Goal: Task Accomplishment & Management: Complete application form

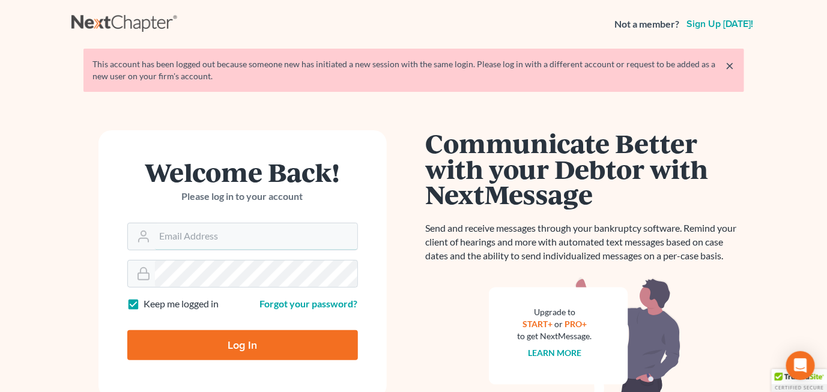
type input "[EMAIL_ADDRESS][DOMAIN_NAME]"
click at [258, 342] on input "Log In" at bounding box center [242, 345] width 231 height 30
type input "Thinking..."
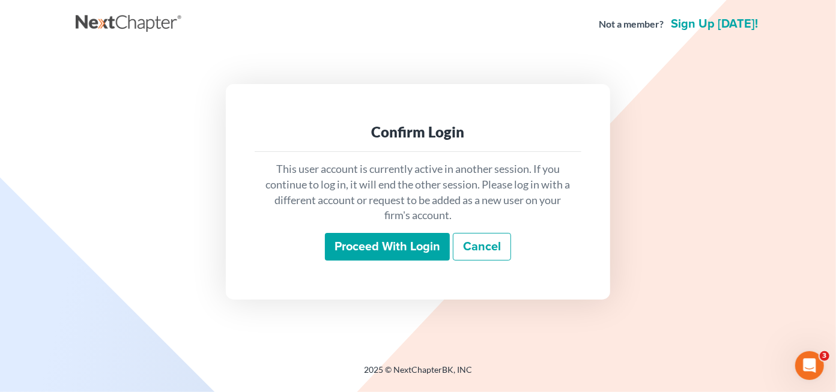
click at [417, 250] on input "Proceed with login" at bounding box center [387, 247] width 125 height 28
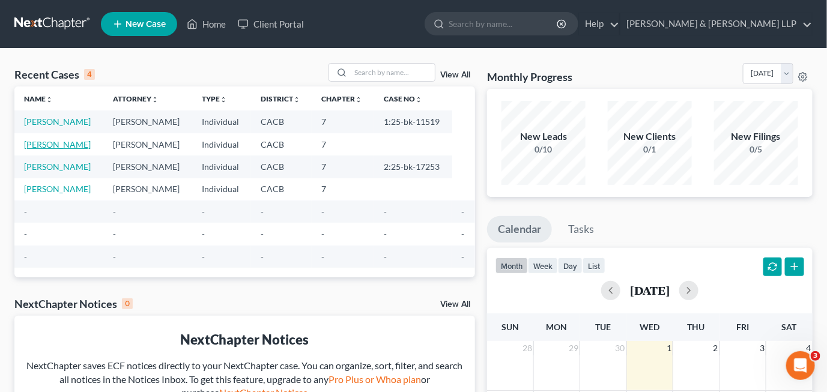
click at [50, 145] on link "Truong, Hue" at bounding box center [57, 144] width 67 height 10
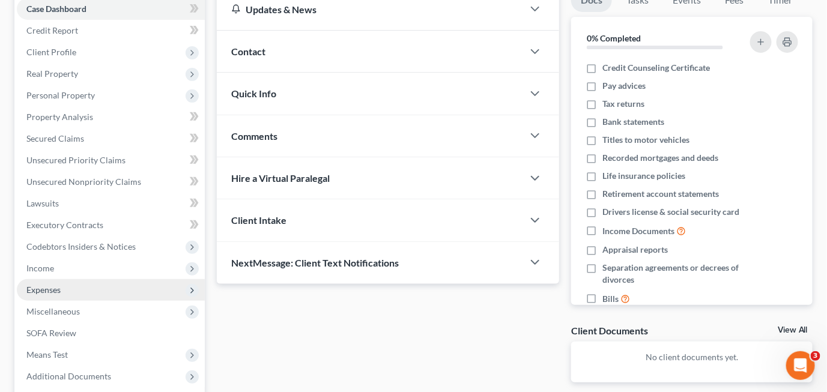
scroll to position [4, 0]
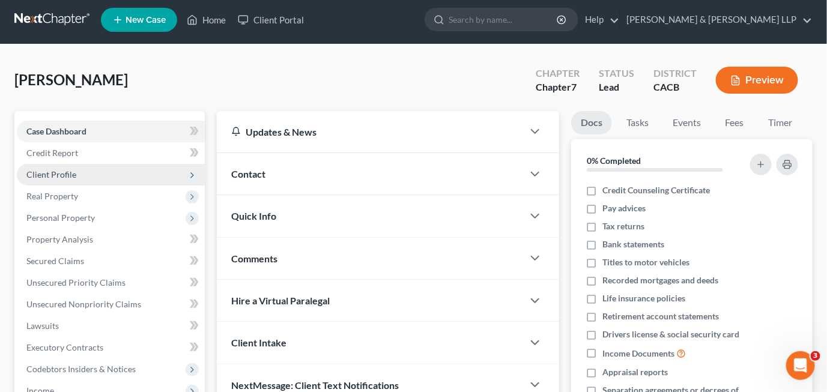
click at [95, 170] on span "Client Profile" at bounding box center [111, 175] width 188 height 22
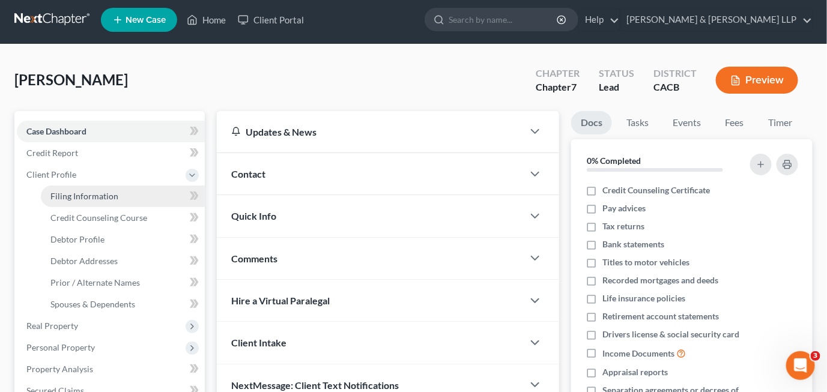
click at [109, 198] on span "Filing Information" at bounding box center [84, 196] width 68 height 10
select select "1"
select select "0"
select select "4"
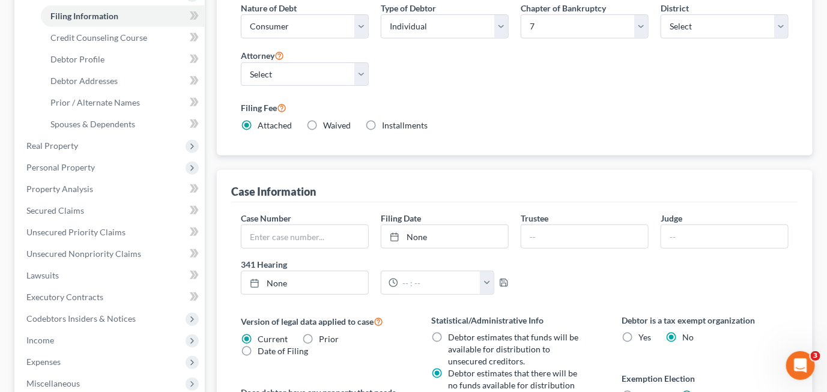
scroll to position [180, 0]
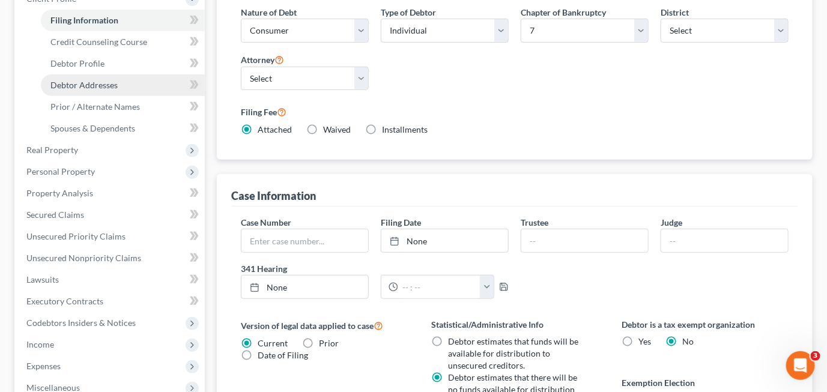
click at [103, 87] on span "Debtor Addresses" at bounding box center [83, 85] width 67 height 10
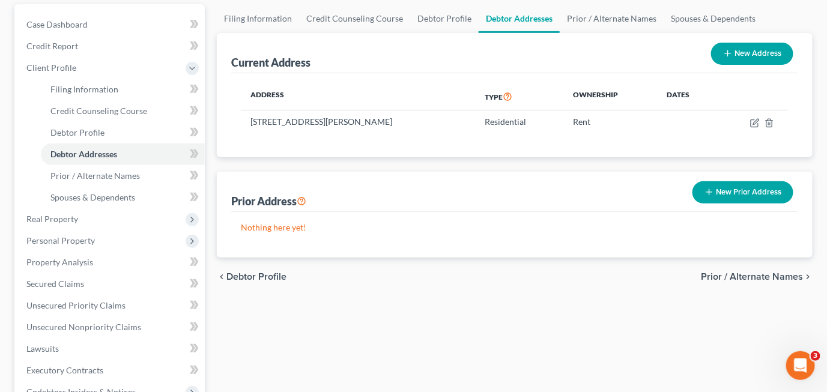
scroll to position [120, 0]
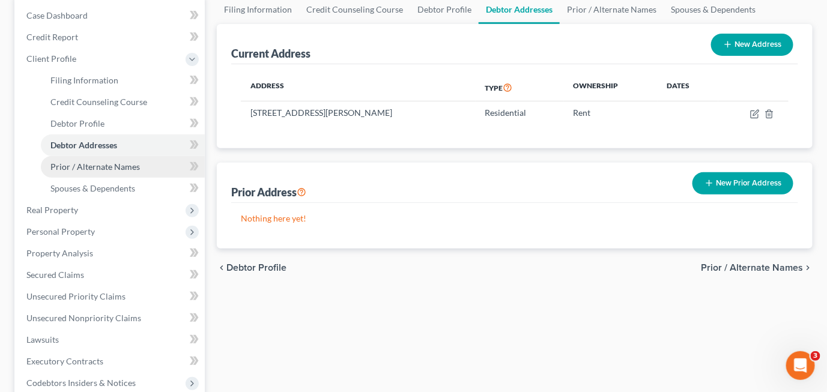
click at [95, 164] on span "Prior / Alternate Names" at bounding box center [94, 167] width 89 height 10
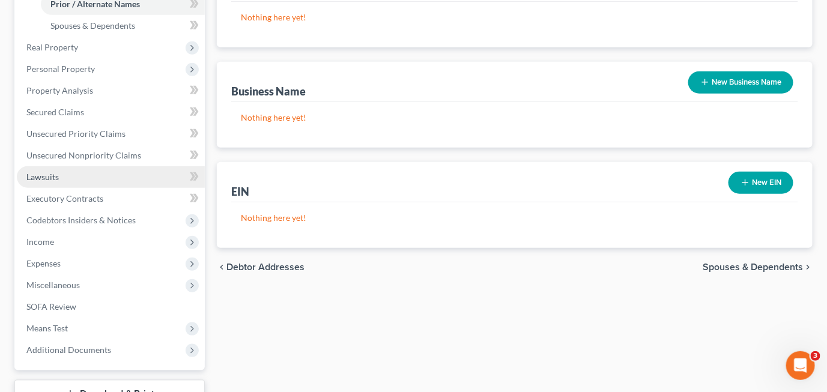
scroll to position [300, 0]
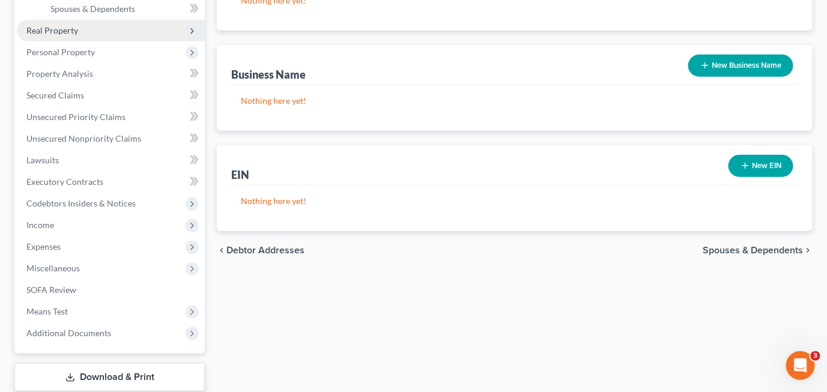
click at [92, 34] on span "Real Property" at bounding box center [111, 31] width 188 height 22
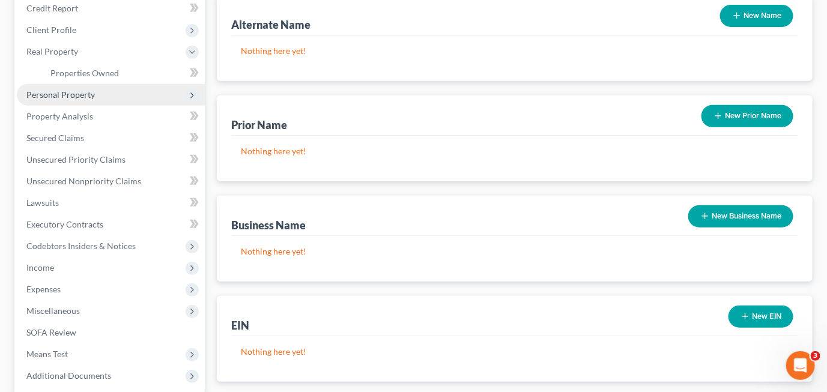
scroll to position [145, 0]
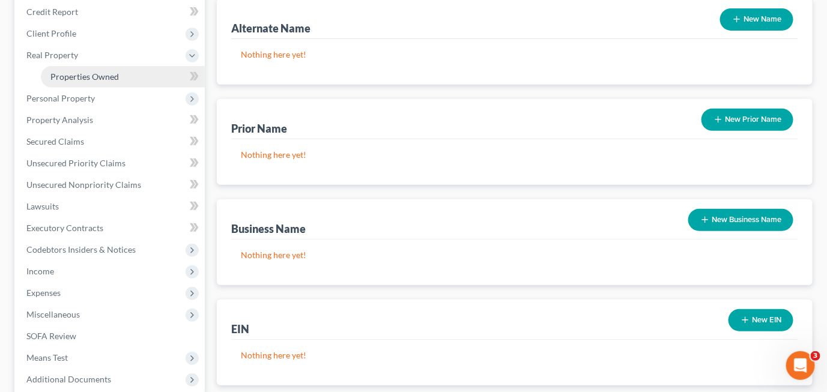
click at [124, 74] on link "Properties Owned" at bounding box center [123, 77] width 164 height 22
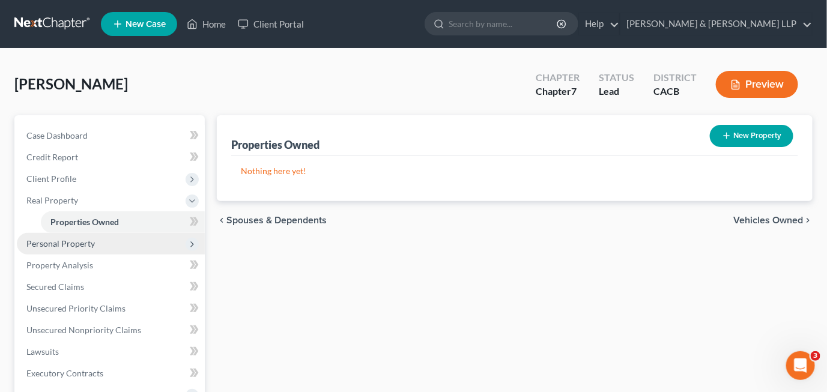
click at [79, 241] on span "Personal Property" at bounding box center [60, 243] width 68 height 10
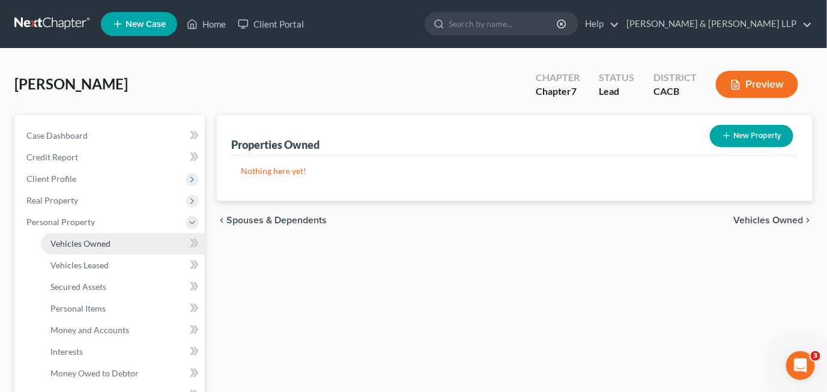
click at [102, 247] on link "Vehicles Owned" at bounding box center [123, 244] width 164 height 22
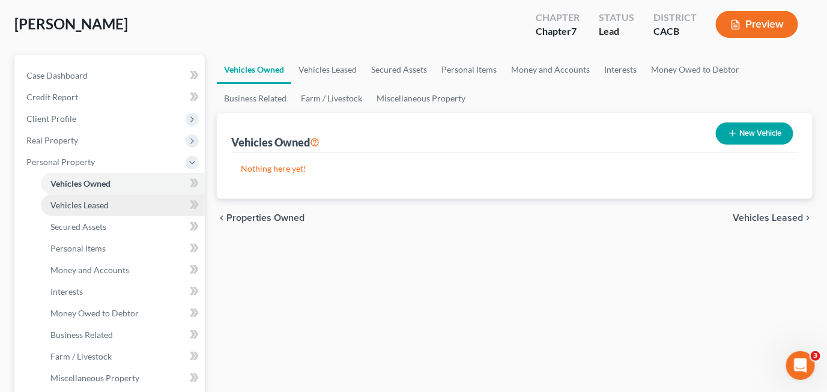
click at [101, 207] on span "Vehicles Leased" at bounding box center [79, 205] width 58 height 10
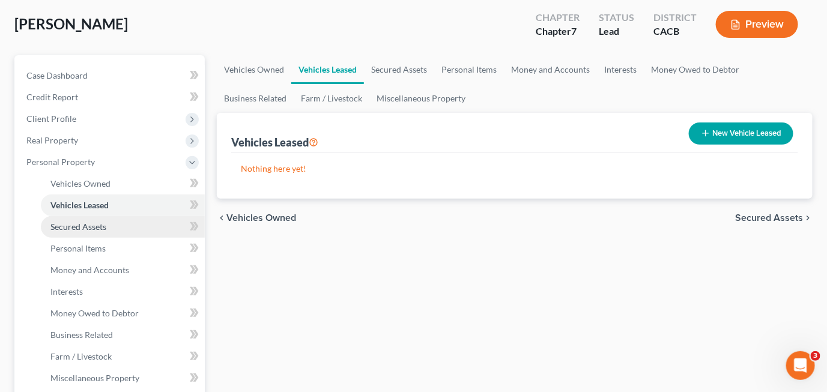
click at [99, 228] on span "Secured Assets" at bounding box center [78, 227] width 56 height 10
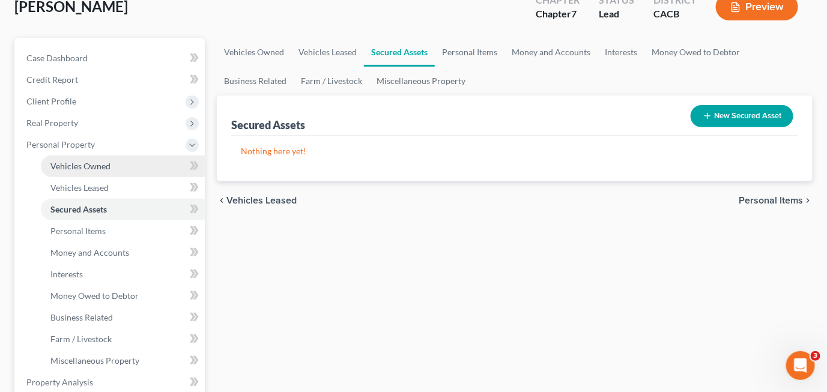
scroll to position [120, 0]
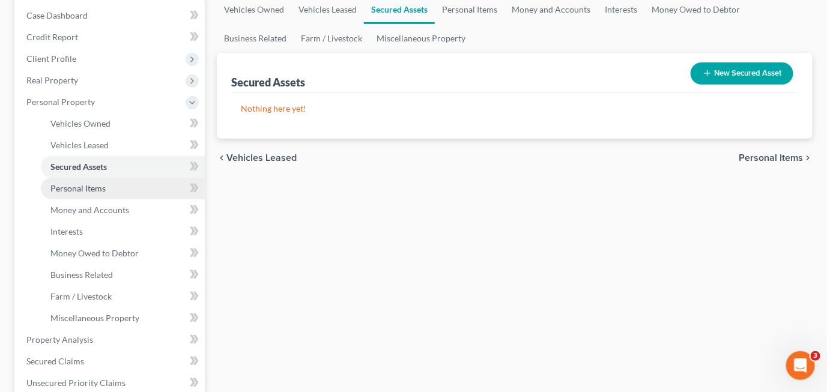
click at [101, 189] on span "Personal Items" at bounding box center [77, 188] width 55 height 10
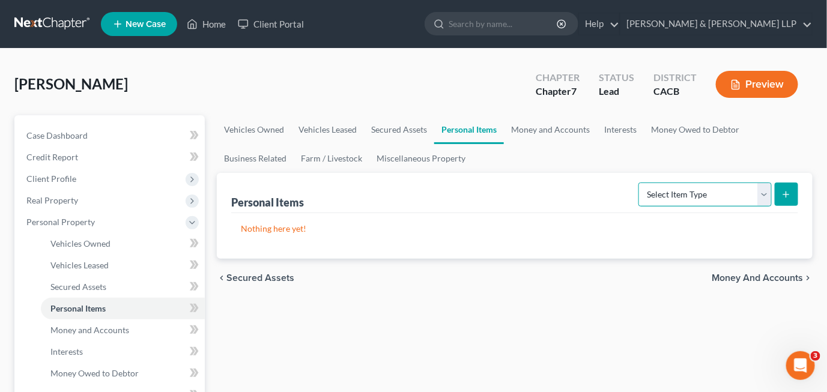
click at [764, 190] on select "Select Item Type Clothing Collectibles Of Value Electronics Firearms Household …" at bounding box center [704, 195] width 133 height 24
select select "clothing"
click at [640, 183] on select "Select Item Type Clothing Collectibles Of Value Electronics Firearms Household …" at bounding box center [704, 195] width 133 height 24
click at [790, 195] on icon "submit" at bounding box center [786, 195] width 10 height 10
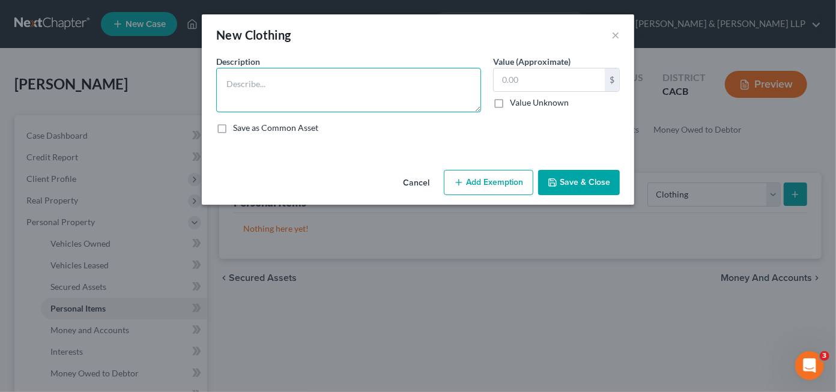
click at [378, 98] on textarea at bounding box center [348, 90] width 265 height 44
type textarea "Mens Clothing"
click at [537, 84] on input "text" at bounding box center [549, 79] width 111 height 23
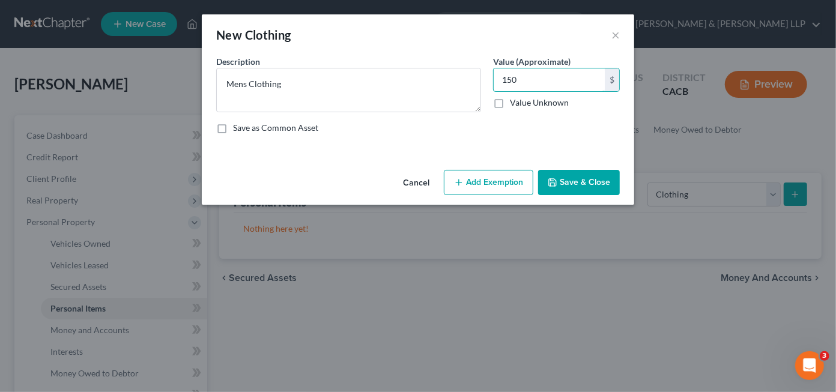
type input "150"
click at [512, 180] on button "Add Exemption" at bounding box center [488, 182] width 89 height 25
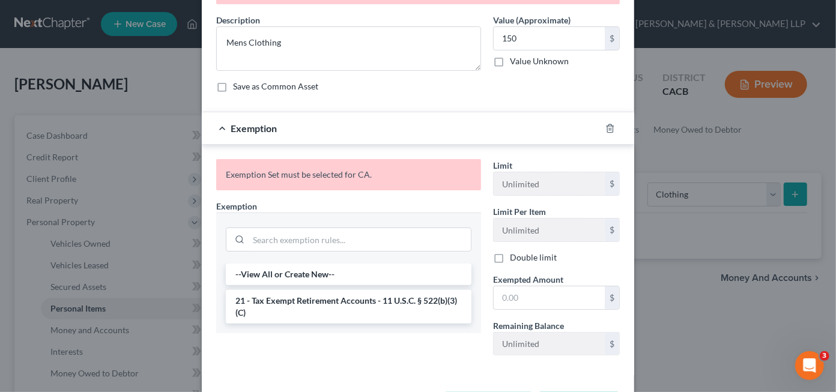
scroll to position [60, 0]
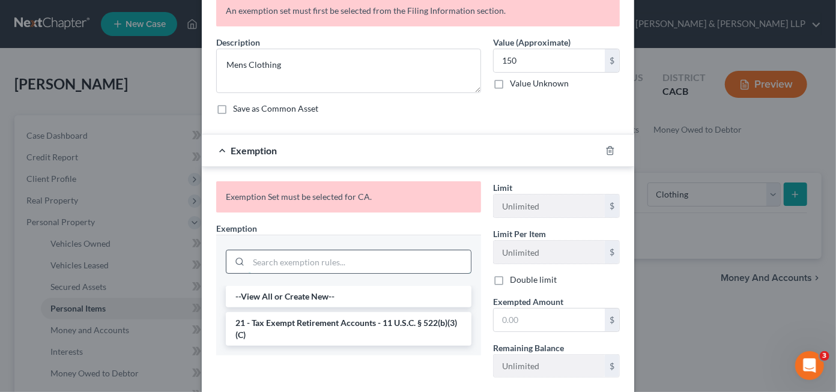
click at [333, 267] on input "search" at bounding box center [360, 261] width 222 height 23
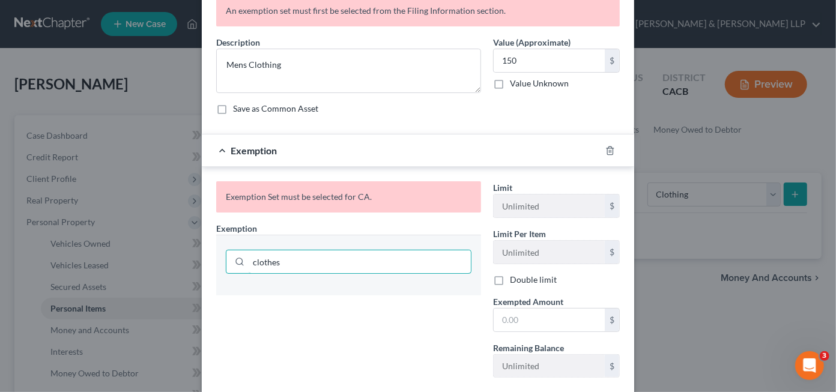
type input "clothes"
click at [351, 201] on div "Exemption Set must be selected for CA." at bounding box center [348, 196] width 265 height 31
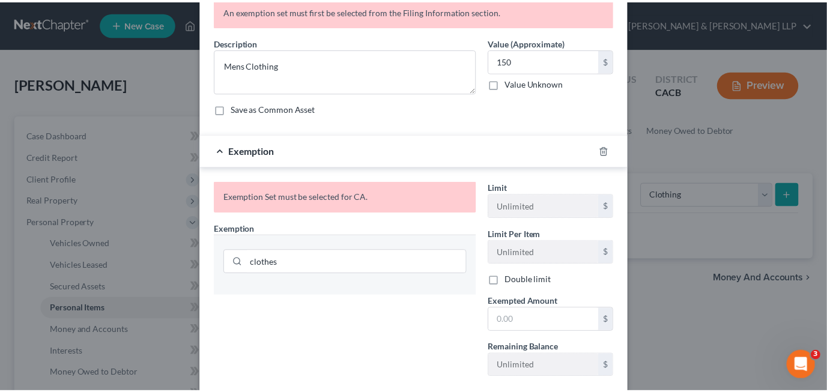
scroll to position [0, 0]
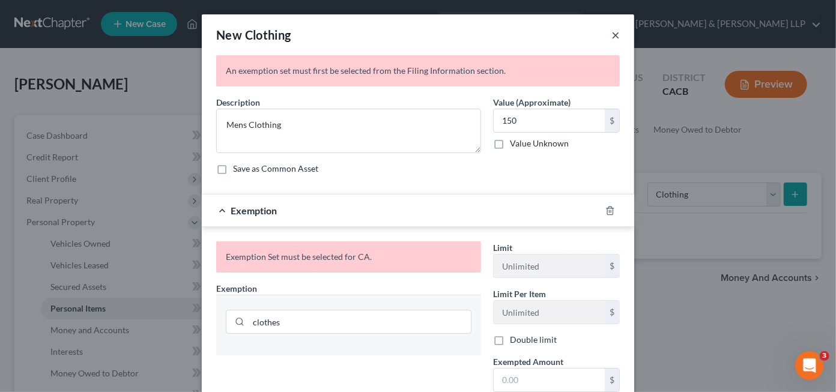
click at [614, 38] on button "×" at bounding box center [615, 35] width 8 height 14
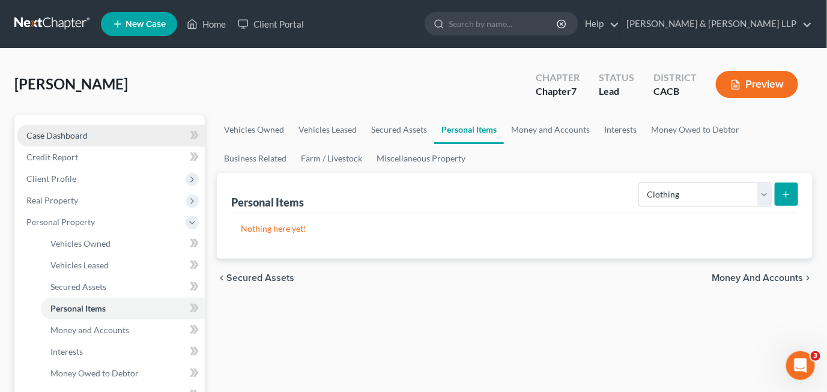
click at [93, 138] on link "Case Dashboard" at bounding box center [111, 136] width 188 height 22
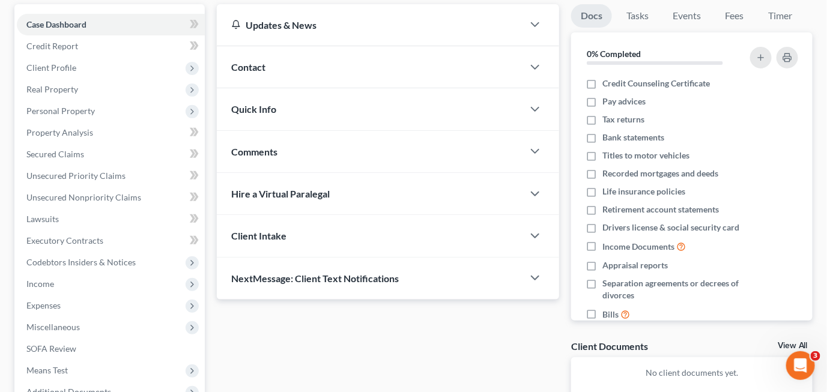
scroll to position [120, 0]
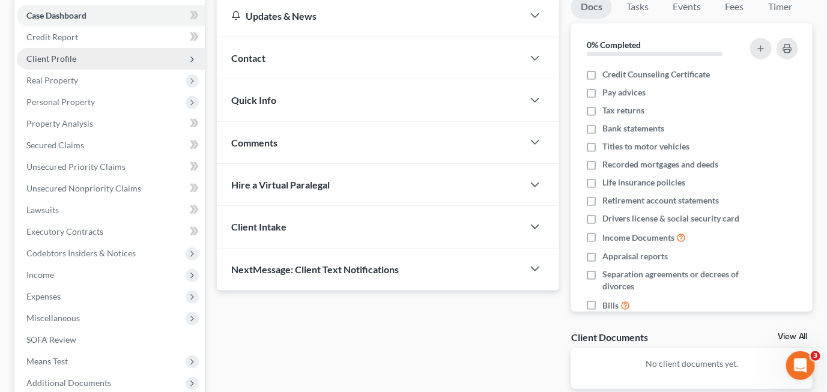
click at [71, 48] on span "Client Profile" at bounding box center [111, 59] width 188 height 22
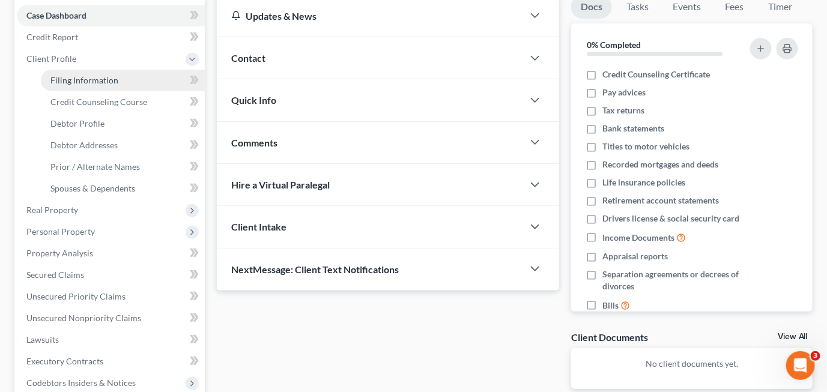
click at [106, 82] on span "Filing Information" at bounding box center [84, 80] width 68 height 10
select select "1"
select select "0"
select select "7"
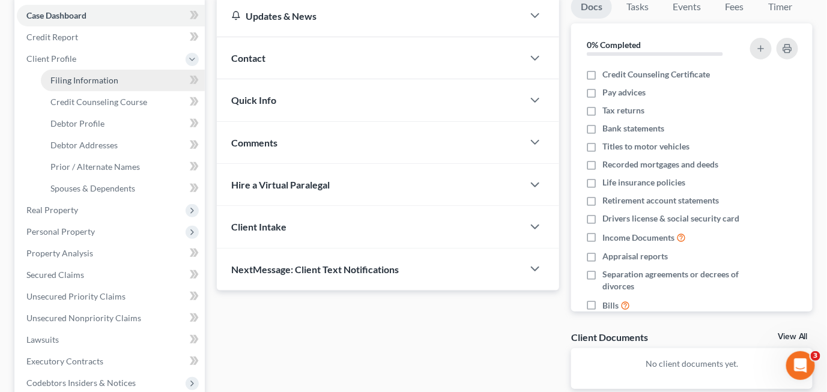
select select "0"
select select "4"
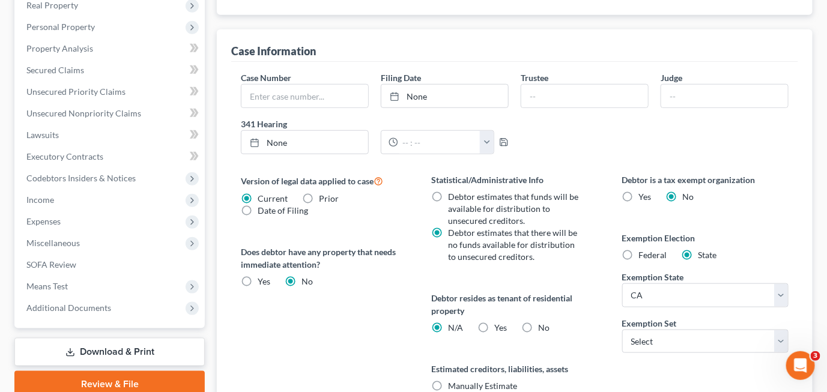
scroll to position [360, 0]
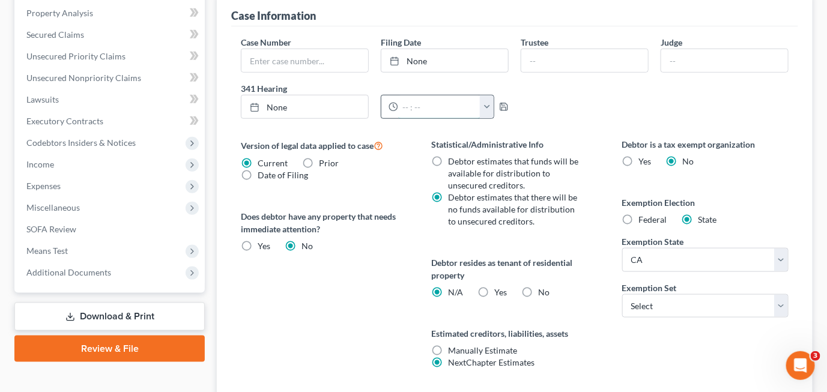
click at [471, 101] on input "text" at bounding box center [439, 106] width 82 height 23
click at [487, 103] on button "button" at bounding box center [487, 106] width 14 height 23
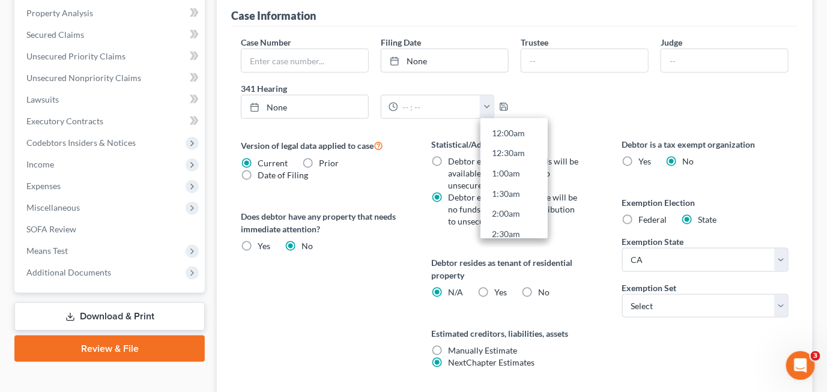
click at [583, 103] on div "Case Number Filing Date None close Date Time chevron_left October 2025 chevron_…" at bounding box center [515, 82] width 560 height 92
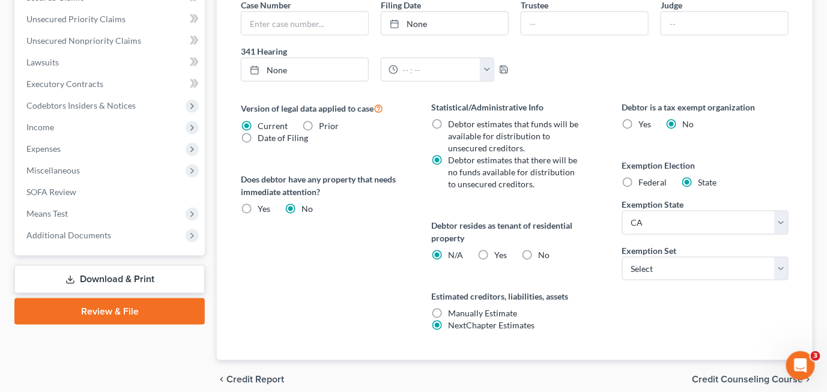
scroll to position [420, 0]
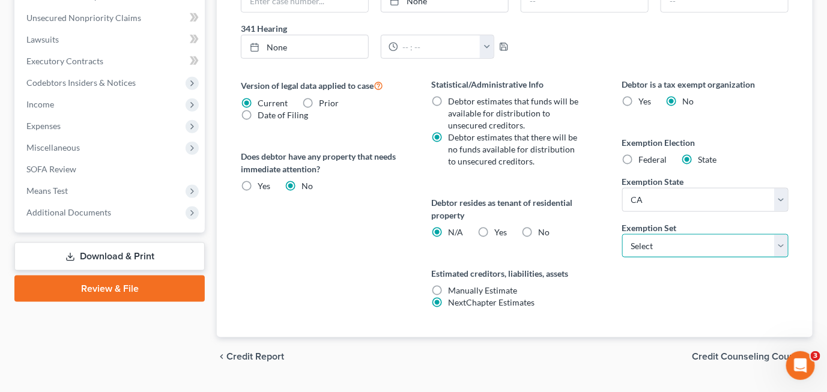
click at [741, 250] on select "Select 703 704" at bounding box center [705, 246] width 166 height 24
select select "0"
click at [622, 234] on select "Select 703 704" at bounding box center [705, 246] width 166 height 24
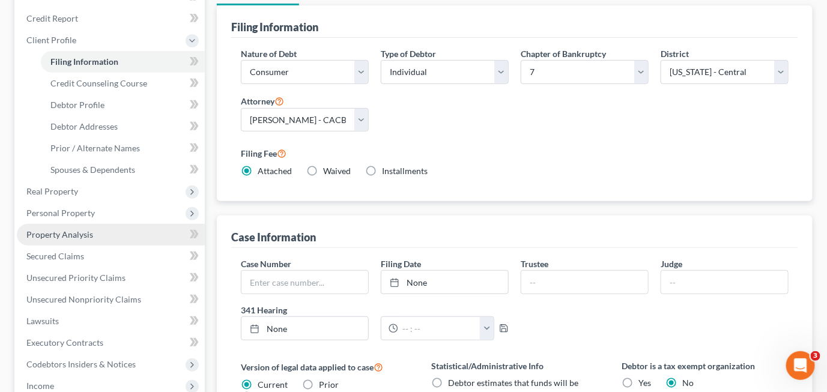
scroll to position [206, 0]
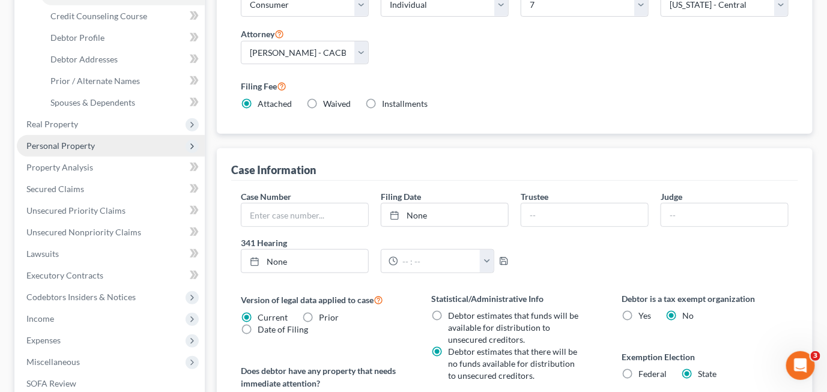
click at [89, 141] on span "Personal Property" at bounding box center [60, 146] width 68 height 10
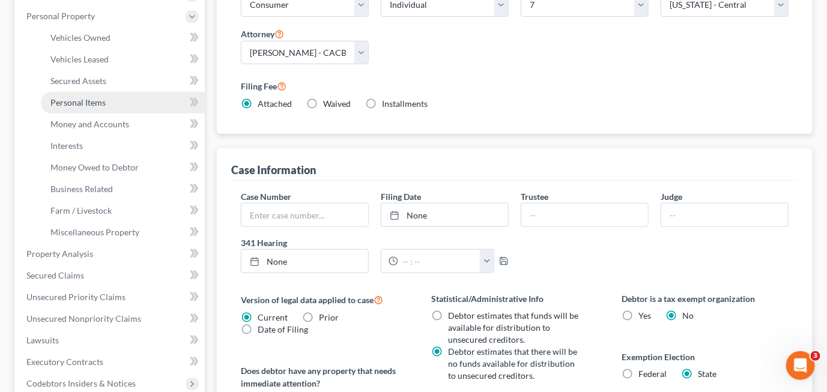
click at [92, 100] on span "Personal Items" at bounding box center [77, 102] width 55 height 10
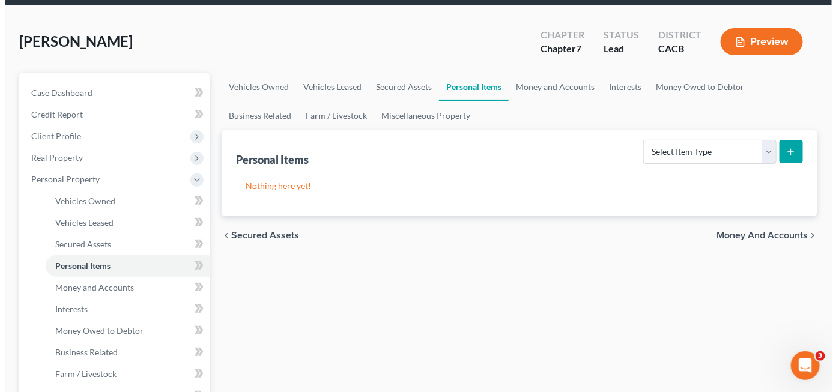
scroll to position [60, 0]
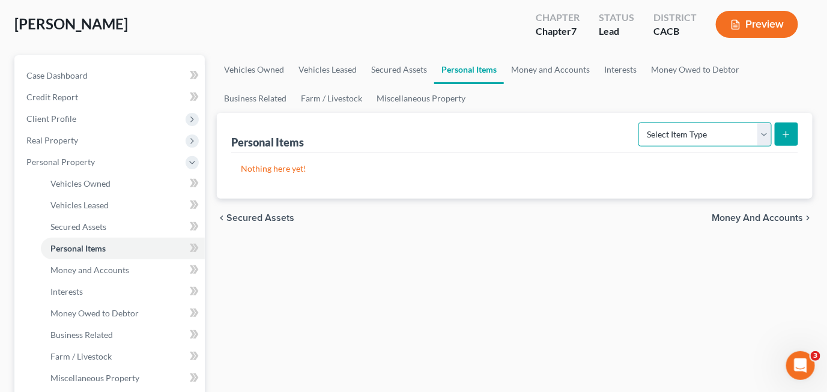
click at [760, 139] on select "Select Item Type Clothing Collectibles Of Value Electronics Firearms Household …" at bounding box center [704, 135] width 133 height 24
select select "clothing"
click at [640, 123] on select "Select Item Type Clothing Collectibles Of Value Electronics Firearms Household …" at bounding box center [704, 135] width 133 height 24
click at [799, 133] on div "Personal Items Select Item Type Clothing Collectibles Of Value Electronics Fire…" at bounding box center [515, 156] width 596 height 86
click at [789, 138] on button "submit" at bounding box center [786, 134] width 23 height 23
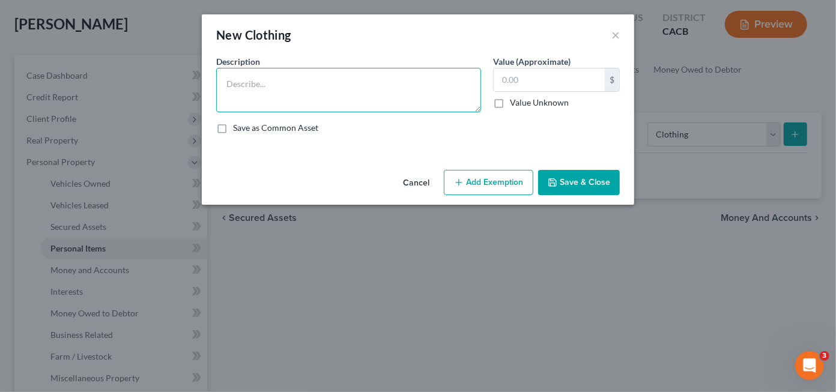
click at [330, 80] on textarea at bounding box center [348, 90] width 265 height 44
type textarea "Mens Clothing"
click at [554, 76] on input "text" at bounding box center [549, 79] width 111 height 23
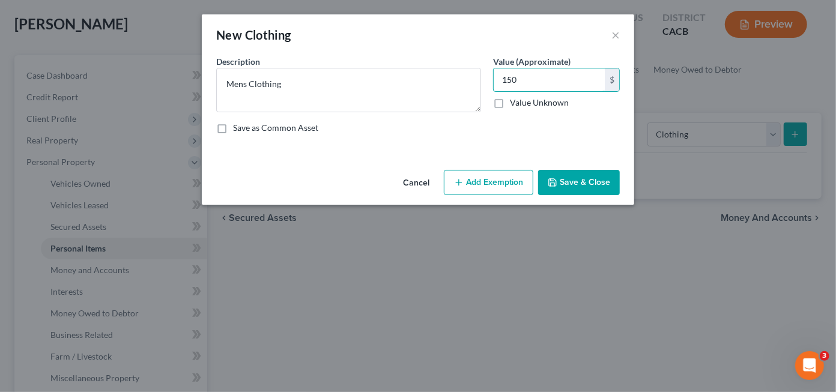
type input "150"
click at [491, 177] on button "Add Exemption" at bounding box center [488, 182] width 89 height 25
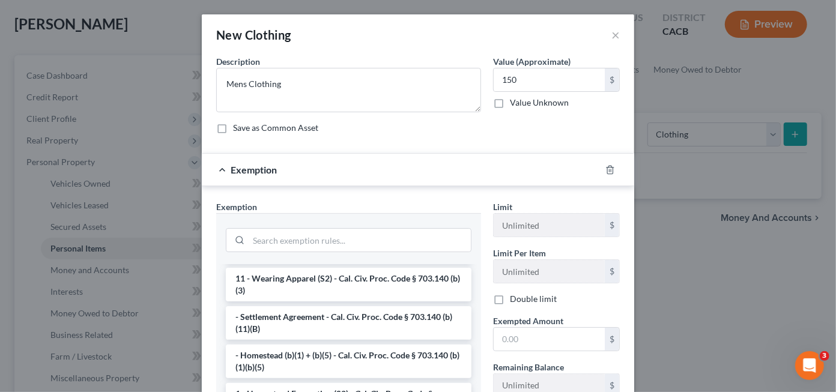
scroll to position [0, 0]
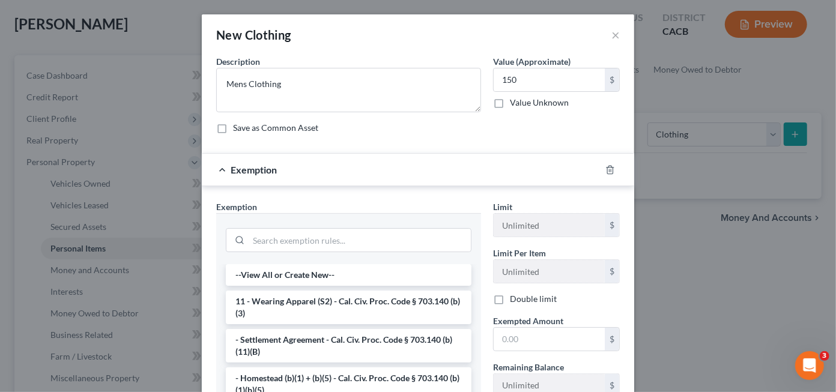
drag, startPoint x: 355, startPoint y: 302, endPoint x: 371, endPoint y: 304, distance: 15.8
click at [356, 302] on li "11 - Wearing Apparel (S2) - Cal. Civ. Proc. Code § 703.140 (b)(3)" at bounding box center [349, 308] width 246 height 34
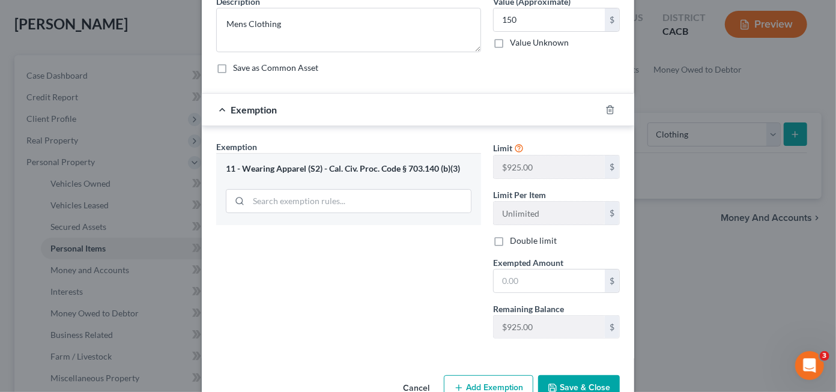
scroll to position [89, 0]
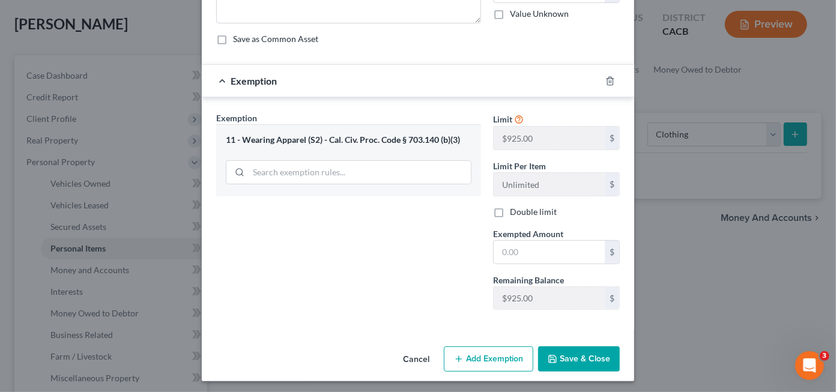
click at [580, 361] on button "Save & Close" at bounding box center [579, 359] width 82 height 25
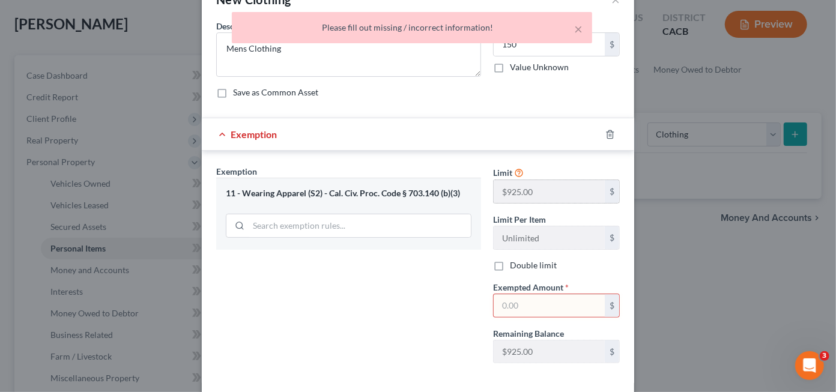
scroll to position [60, 0]
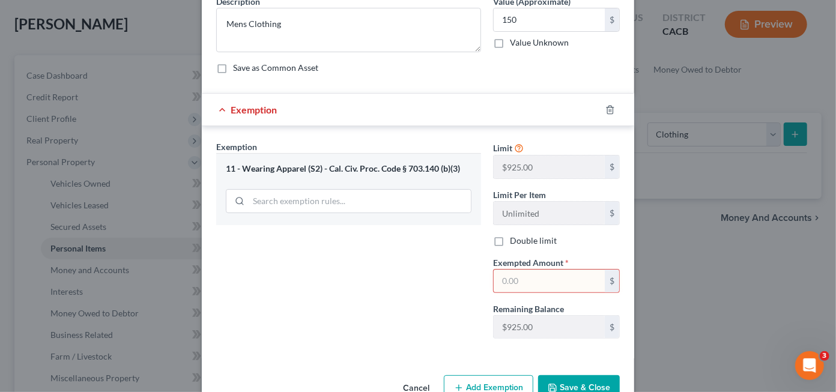
click at [524, 288] on input "text" at bounding box center [549, 281] width 111 height 23
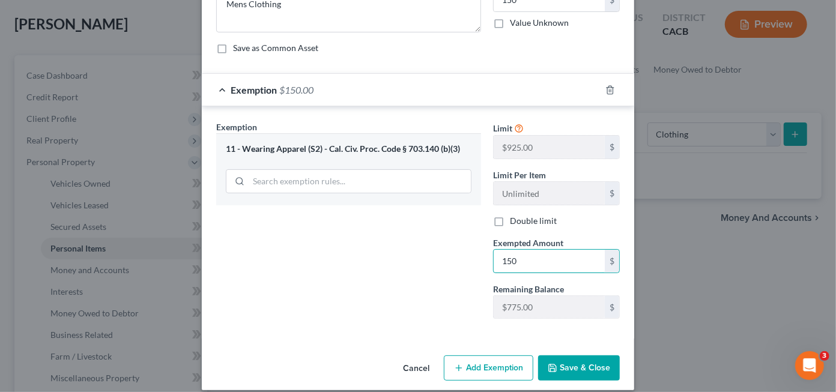
scroll to position [89, 0]
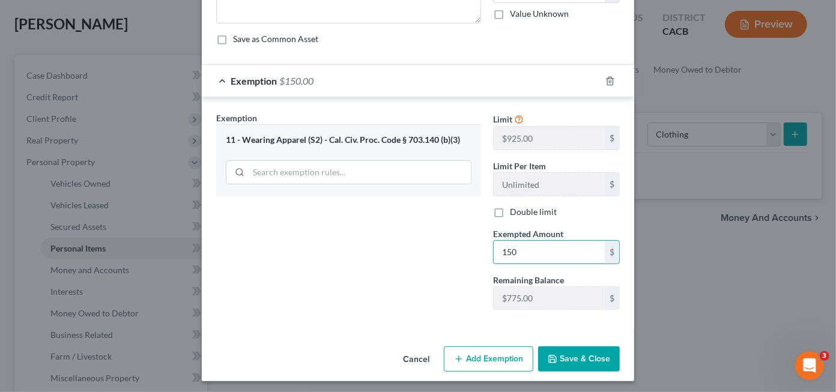
type input "150"
click at [593, 365] on button "Save & Close" at bounding box center [579, 359] width 82 height 25
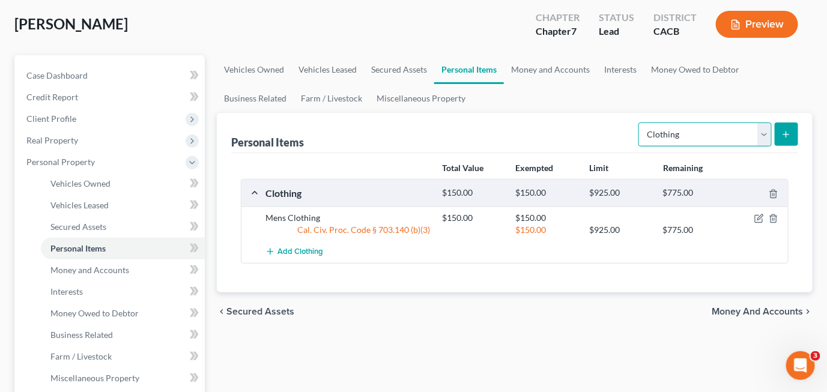
click at [763, 132] on select "Select Item Type Clothing Collectibles Of Value Electronics Firearms Household …" at bounding box center [704, 135] width 133 height 24
select select "electronics"
click at [640, 123] on select "Select Item Type Clothing Collectibles Of Value Electronics Firearms Household …" at bounding box center [704, 135] width 133 height 24
click at [785, 134] on icon "submit" at bounding box center [786, 135] width 10 height 10
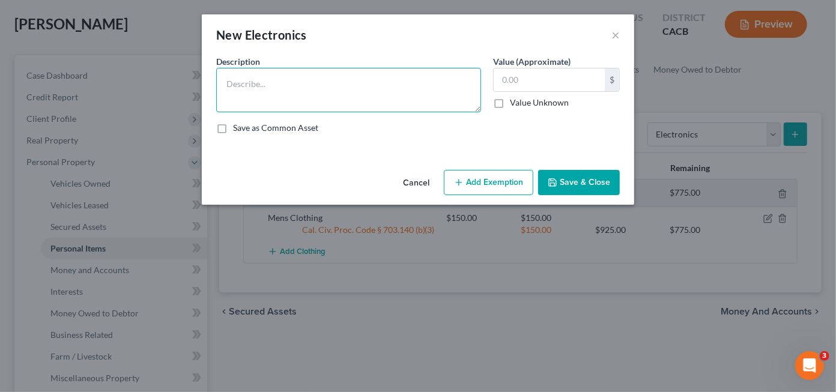
click at [423, 75] on textarea at bounding box center [348, 90] width 265 height 44
type textarea "Television"
click at [558, 80] on input "text" at bounding box center [549, 79] width 111 height 23
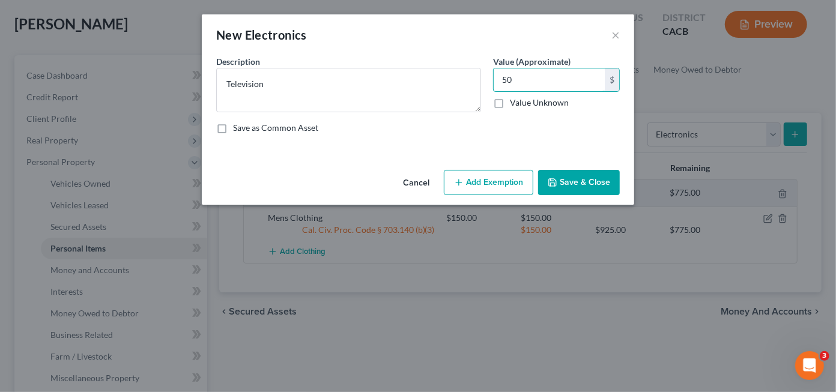
type input "50"
click at [515, 184] on button "Add Exemption" at bounding box center [488, 182] width 89 height 25
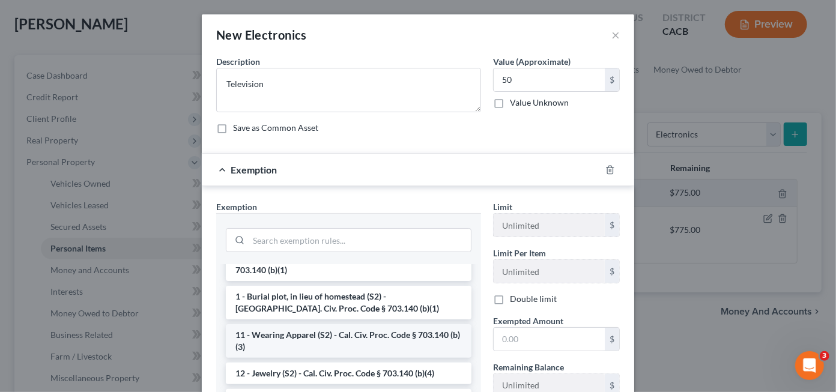
scroll to position [180, 0]
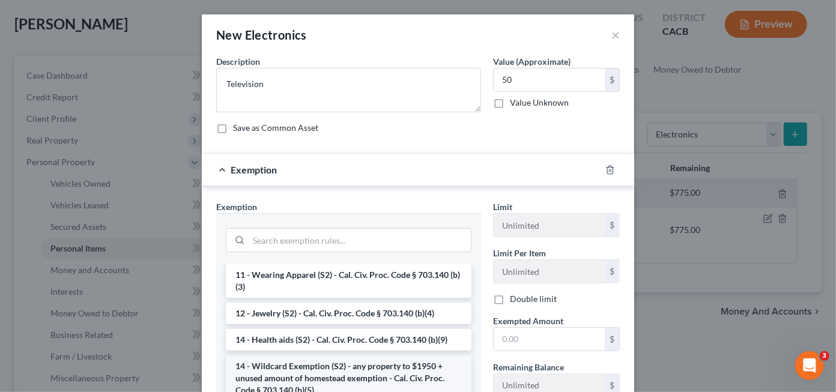
click at [355, 375] on li "14 - Wildcard Exemption (S2) - any property to $1950 + unused amount of homeste…" at bounding box center [349, 379] width 246 height 46
click at [355, 375] on div "Exemption Set must be selected for CA. Exemption * --View All or Create New-- -…" at bounding box center [348, 333] width 277 height 265
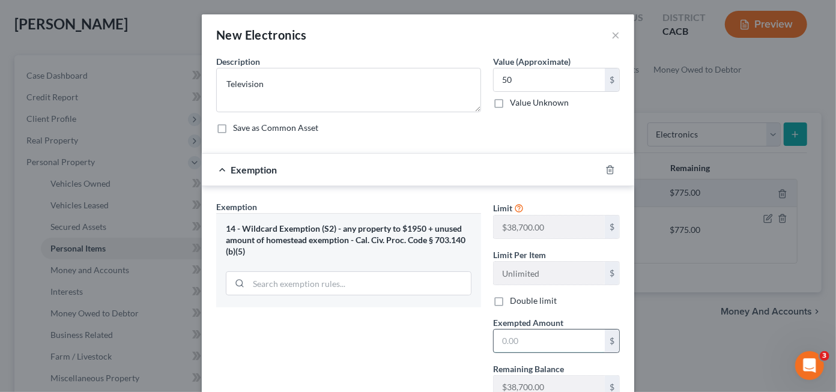
click at [533, 330] on input "text" at bounding box center [549, 341] width 111 height 23
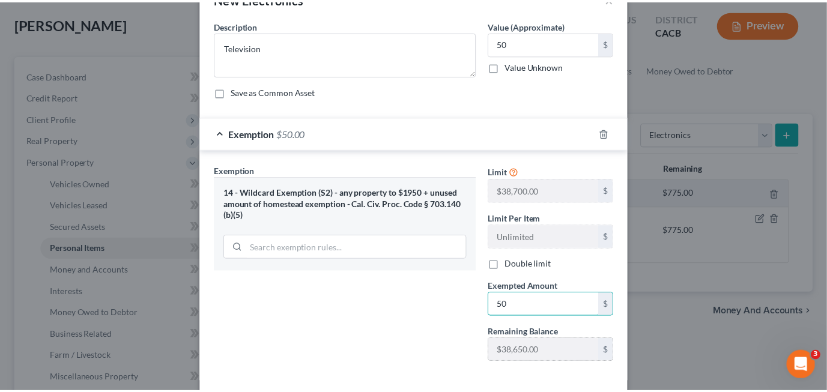
scroll to position [60, 0]
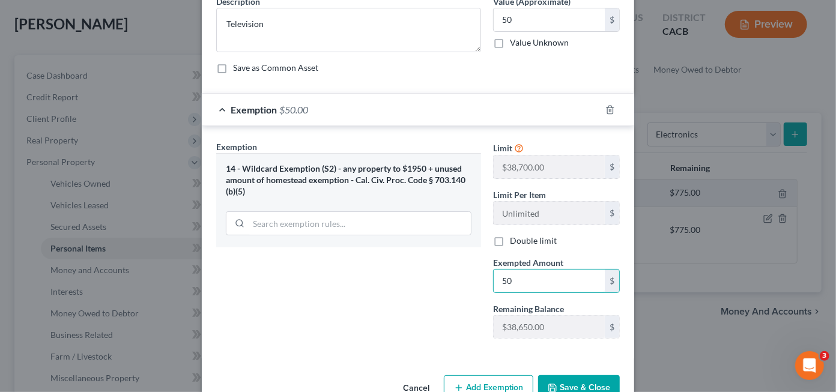
type input "50"
click at [456, 287] on div "Exemption Set must be selected for CA. Exemption * 14 - Wildcard Exemption (S2)…" at bounding box center [348, 245] width 277 height 208
click at [590, 384] on button "Save & Close" at bounding box center [579, 387] width 82 height 25
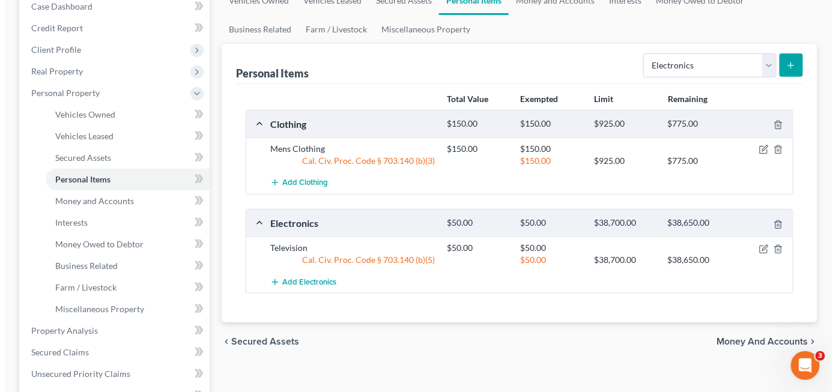
scroll to position [180, 0]
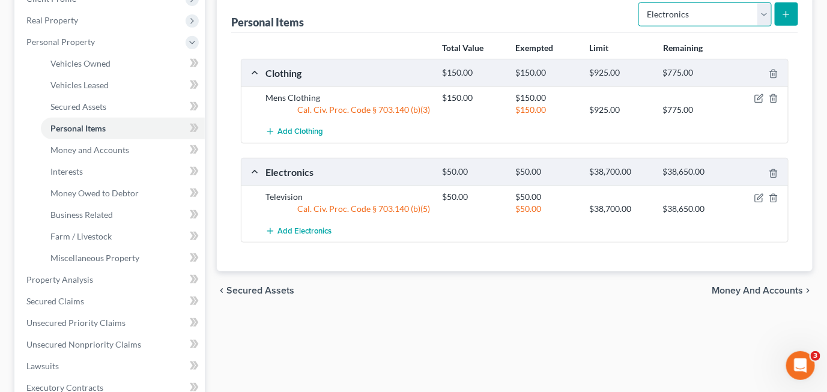
click at [766, 10] on select "Select Item Type Clothing Collectibles Of Value Electronics Firearms Household …" at bounding box center [704, 14] width 133 height 24
select select "household_goods"
click at [640, 2] on select "Select Item Type Clothing Collectibles Of Value Electronics Firearms Household …" at bounding box center [704, 14] width 133 height 24
click at [784, 17] on icon "submit" at bounding box center [786, 15] width 10 height 10
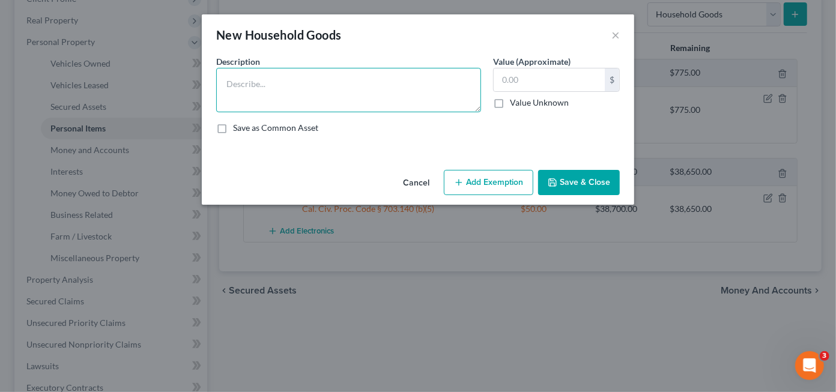
click at [310, 98] on textarea at bounding box center [348, 90] width 265 height 44
type textarea "Bedroom, Kitchen, living room furniture"
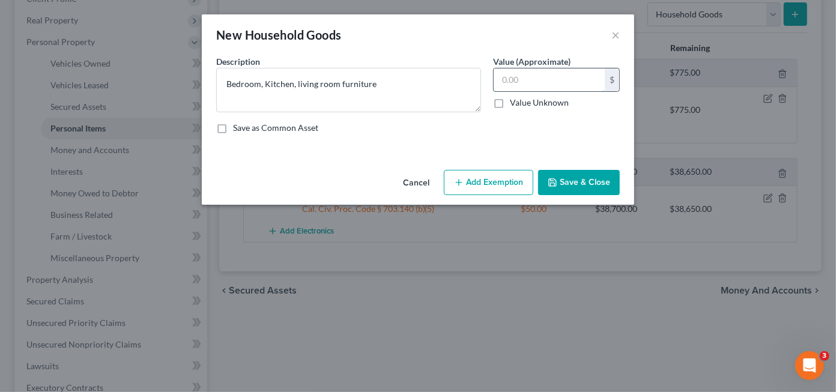
click at [542, 85] on input "text" at bounding box center [549, 79] width 111 height 23
type input "1"
type input "800"
click at [578, 175] on button "Save & Close" at bounding box center [579, 182] width 82 height 25
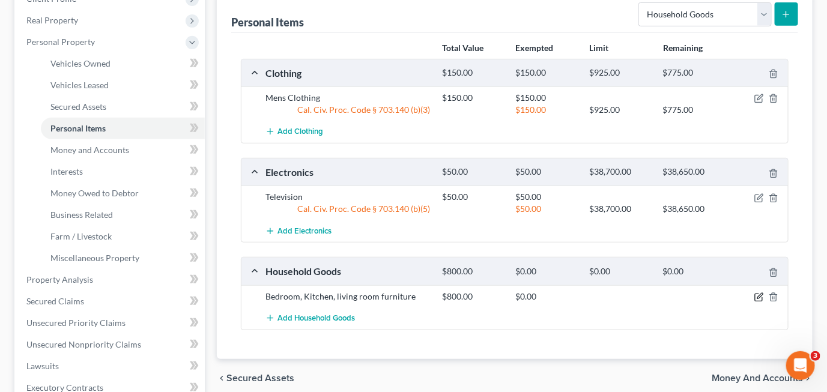
click at [760, 297] on icon "button" at bounding box center [758, 297] width 7 height 7
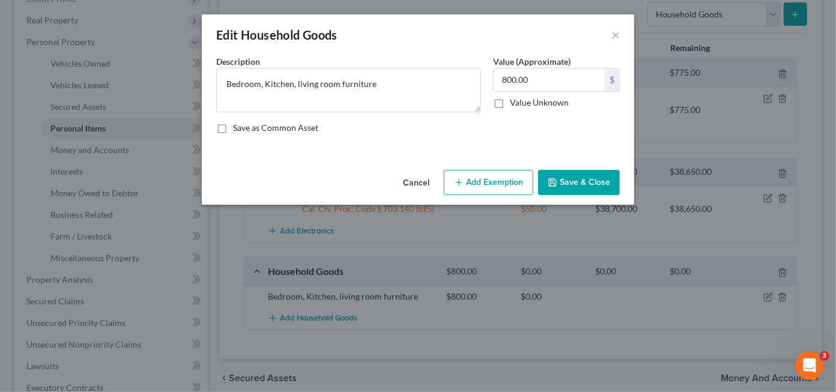
click at [499, 183] on button "Add Exemption" at bounding box center [488, 182] width 89 height 25
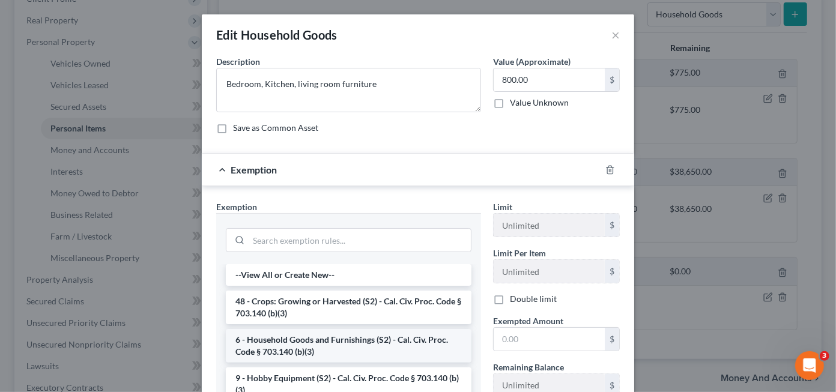
click at [386, 334] on li "6 - Household Goods and Furnishings (S2) - Cal. Civ. Proc. Code § 703.140 (b)(3)" at bounding box center [349, 346] width 246 height 34
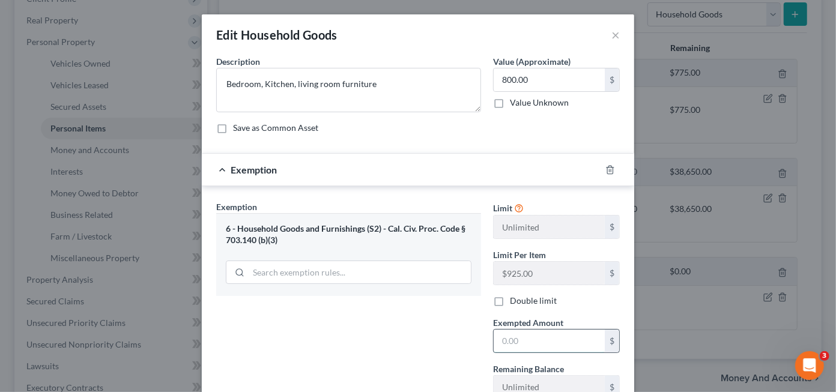
click at [516, 338] on input "text" at bounding box center [549, 341] width 111 height 23
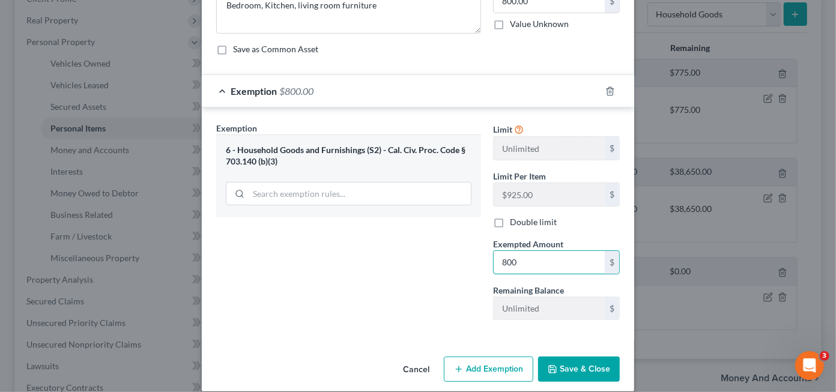
scroll to position [89, 0]
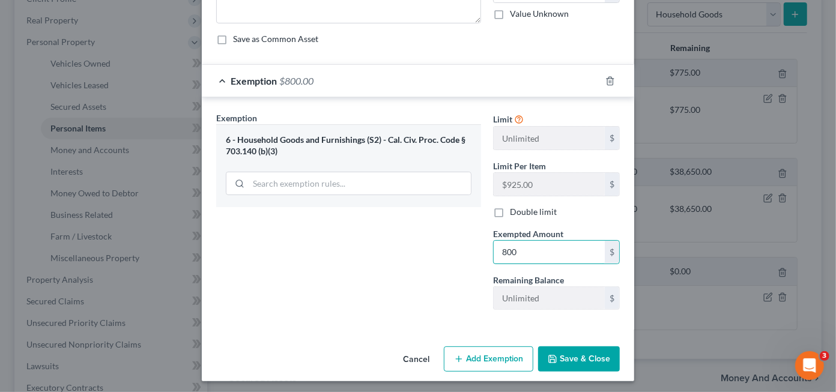
type input "800"
click at [568, 362] on button "Save & Close" at bounding box center [579, 359] width 82 height 25
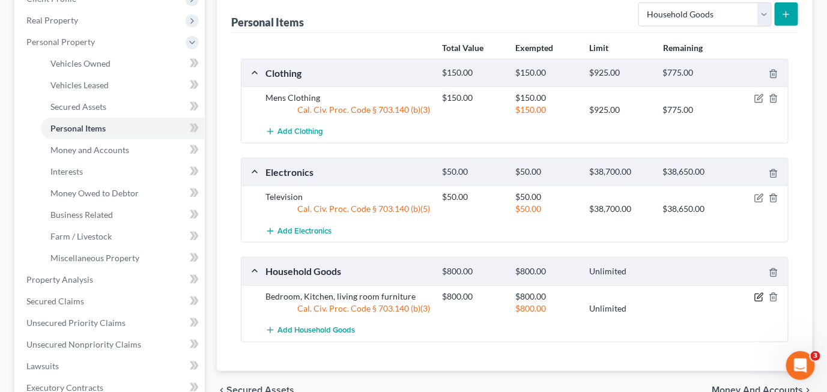
click at [757, 292] on icon "button" at bounding box center [759, 297] width 10 height 10
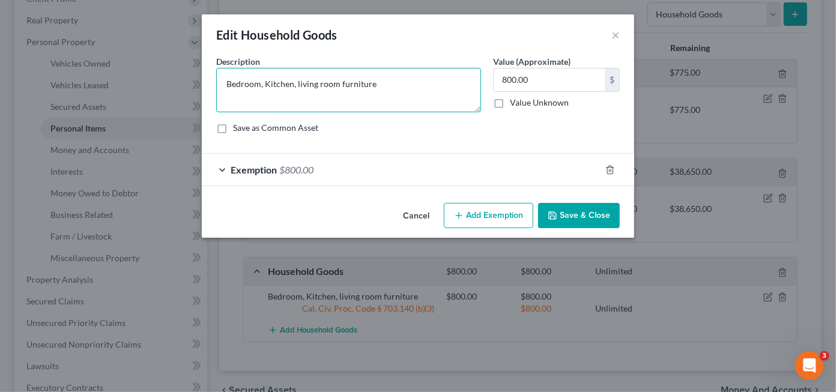
drag, startPoint x: 338, startPoint y: 82, endPoint x: 261, endPoint y: 84, distance: 76.9
click at [261, 84] on textarea "Bedroom, Kitchen, living room furniture" at bounding box center [348, 90] width 265 height 44
type textarea "Bedroom furniture"
click at [515, 80] on input "800.00" at bounding box center [549, 79] width 111 height 23
click at [512, 80] on input "800.00" at bounding box center [549, 79] width 111 height 23
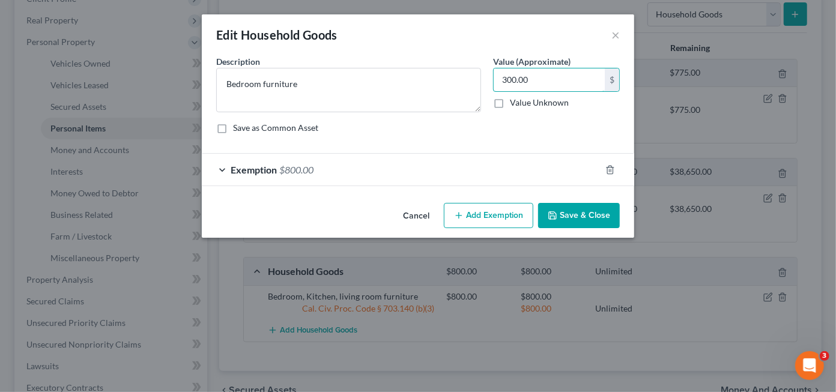
type input "300.00"
click at [505, 207] on button "Add Exemption" at bounding box center [488, 215] width 89 height 25
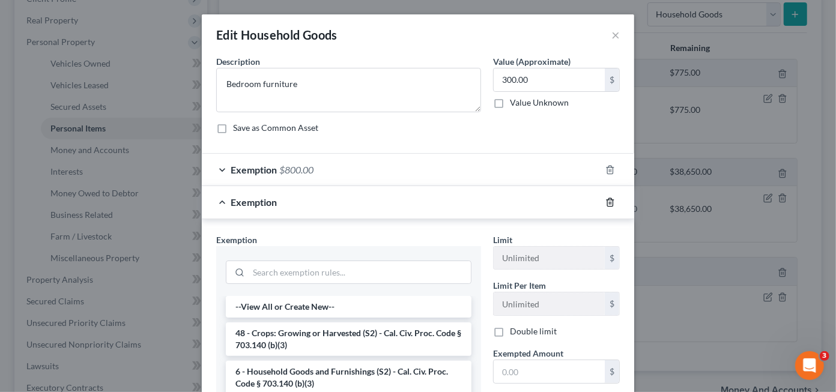
click at [608, 199] on icon "button" at bounding box center [609, 202] width 5 height 8
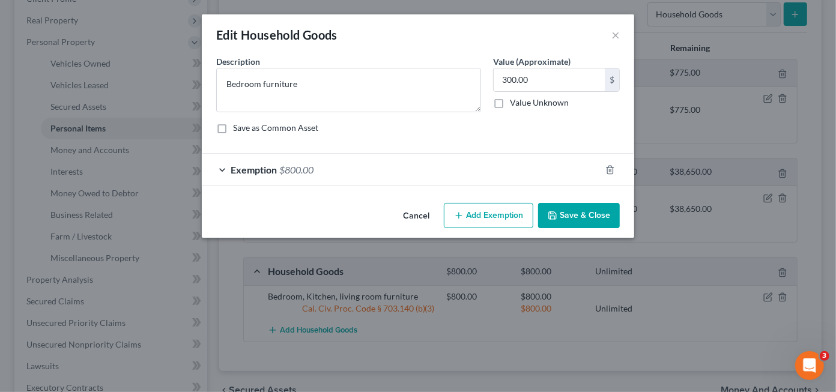
click at [266, 172] on span "Exemption" at bounding box center [254, 169] width 46 height 11
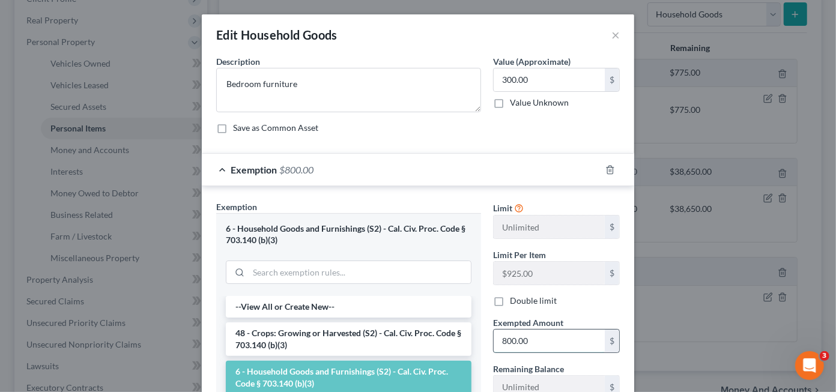
click at [501, 340] on input "800.00" at bounding box center [549, 341] width 111 height 23
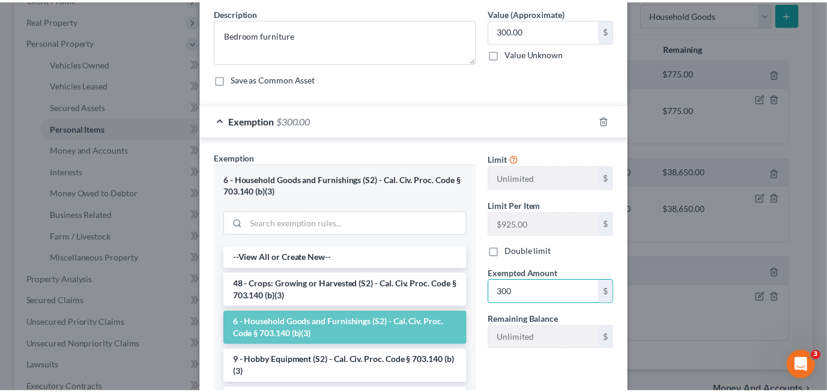
scroll to position [180, 0]
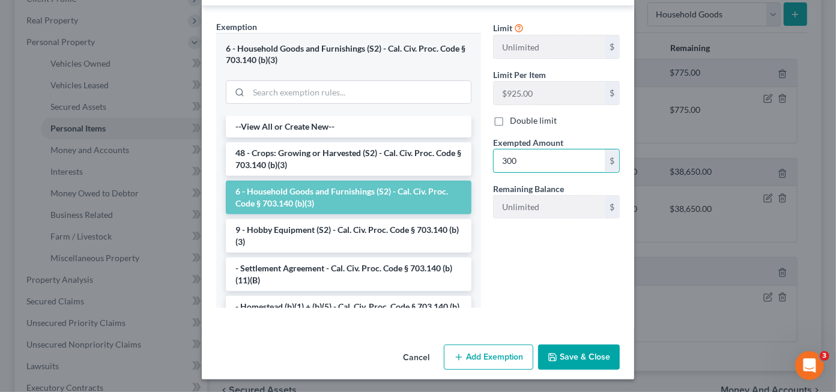
type input "300"
drag, startPoint x: 555, startPoint y: 360, endPoint x: 561, endPoint y: 359, distance: 6.1
click at [556, 360] on button "Save & Close" at bounding box center [579, 357] width 82 height 25
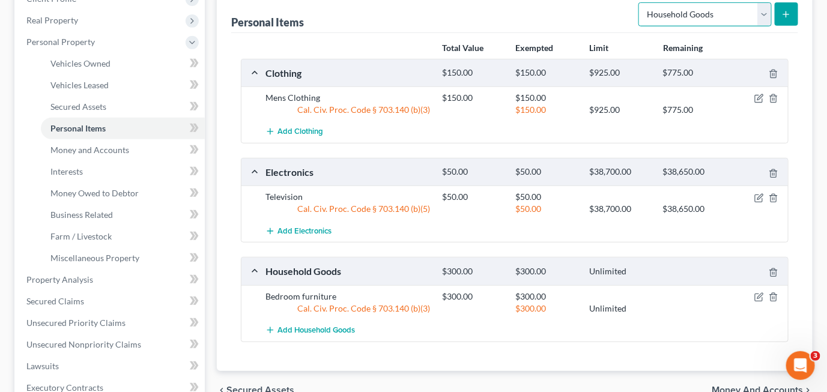
click at [758, 17] on select "Select Item Type Clothing Collectibles Of Value Electronics Firearms Household …" at bounding box center [704, 14] width 133 height 24
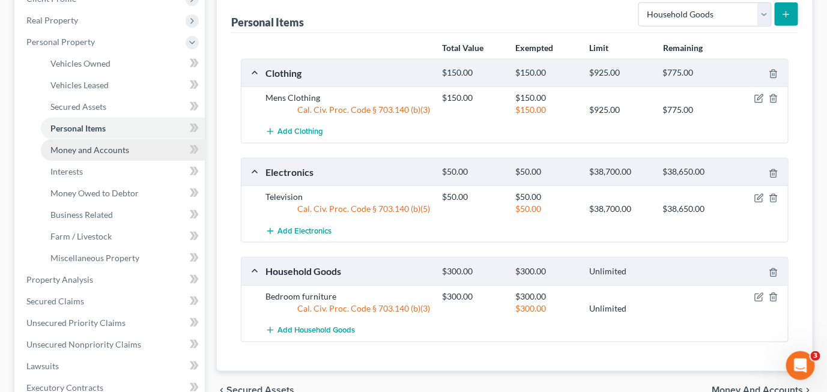
click at [115, 154] on link "Money and Accounts" at bounding box center [123, 150] width 164 height 22
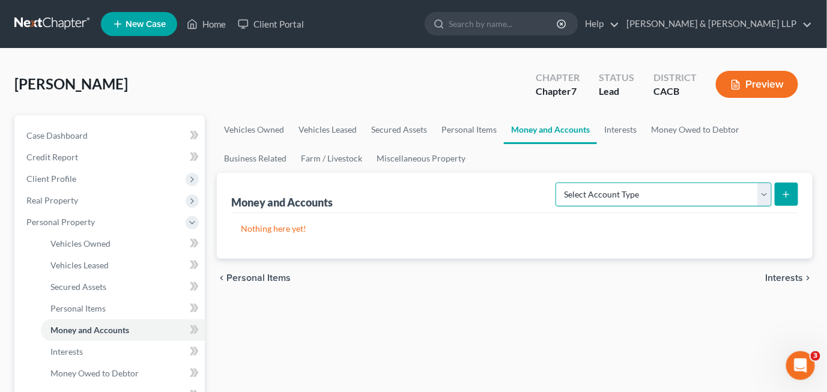
click at [724, 194] on select "Select Account Type Brokerage Cash on Hand Certificates of Deposit Checking Acc…" at bounding box center [663, 195] width 216 height 24
select select "checking"
click at [559, 183] on select "Select Account Type Brokerage Cash on Hand Certificates of Deposit Checking Acc…" at bounding box center [663, 195] width 216 height 24
click at [791, 196] on icon "submit" at bounding box center [786, 195] width 10 height 10
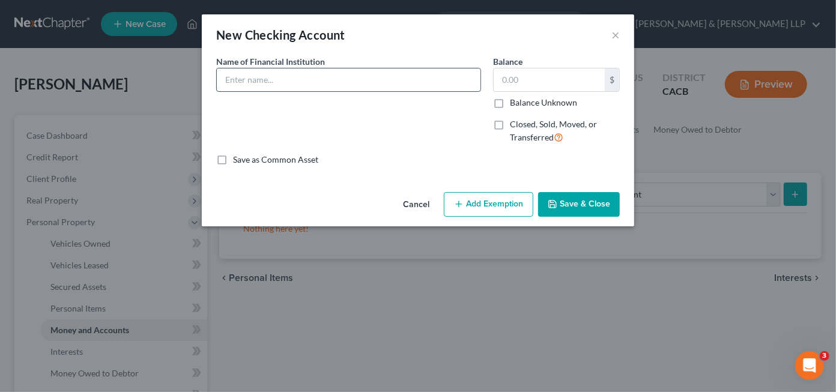
click at [347, 79] on input "text" at bounding box center [349, 79] width 264 height 23
type input "East West Bank"
click at [566, 79] on input "6,501" at bounding box center [549, 79] width 111 height 23
type input "650"
click at [512, 211] on button "Add Exemption" at bounding box center [488, 204] width 89 height 25
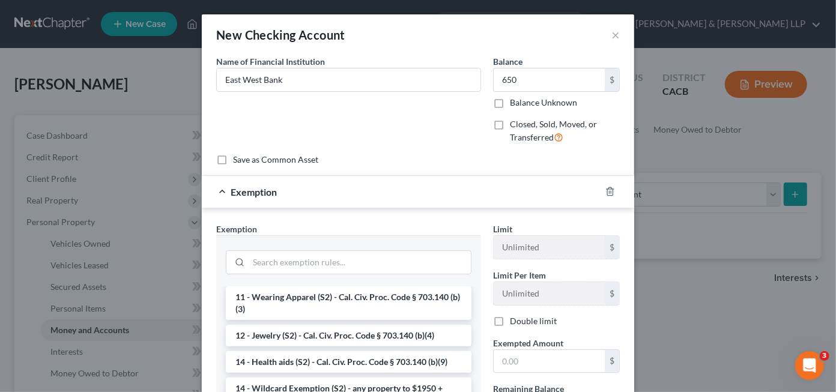
scroll to position [240, 0]
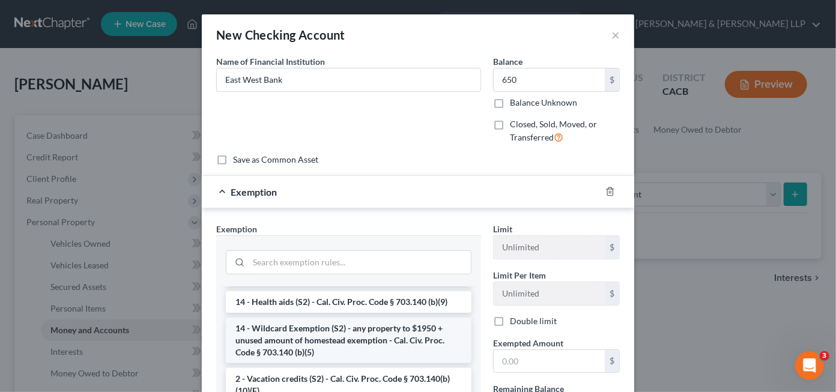
click at [367, 336] on li "14 - Wildcard Exemption (S2) - any property to $1950 + unused amount of homeste…" at bounding box center [349, 341] width 246 height 46
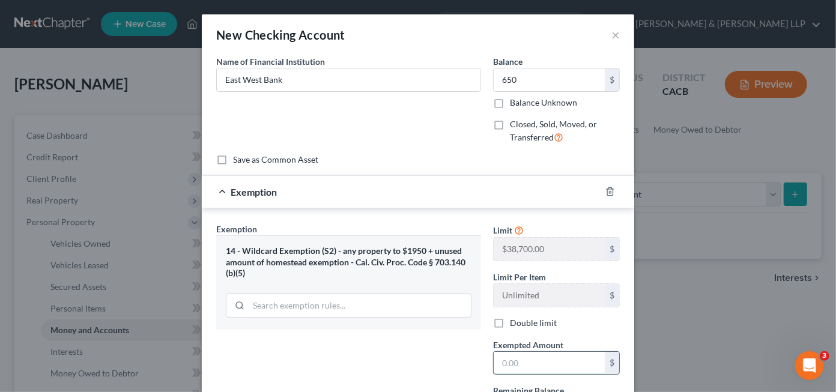
click at [546, 356] on input "text" at bounding box center [549, 363] width 111 height 23
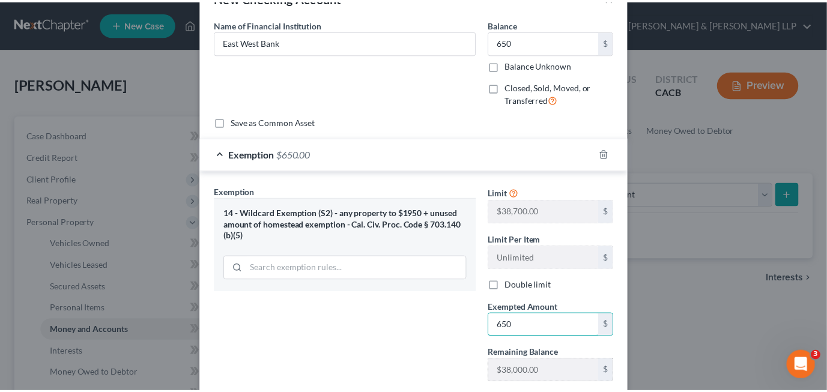
scroll to position [111, 0]
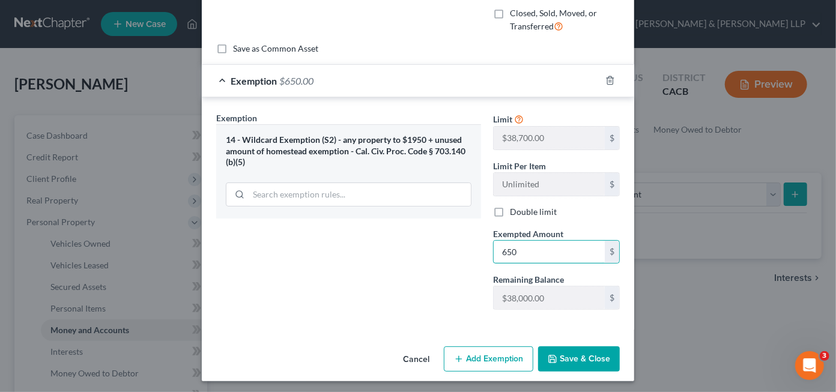
type input "650"
click at [576, 359] on button "Save & Close" at bounding box center [579, 359] width 82 height 25
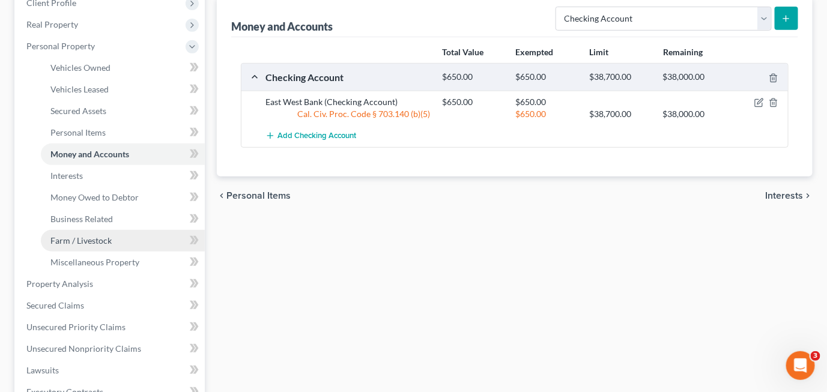
scroll to position [180, 0]
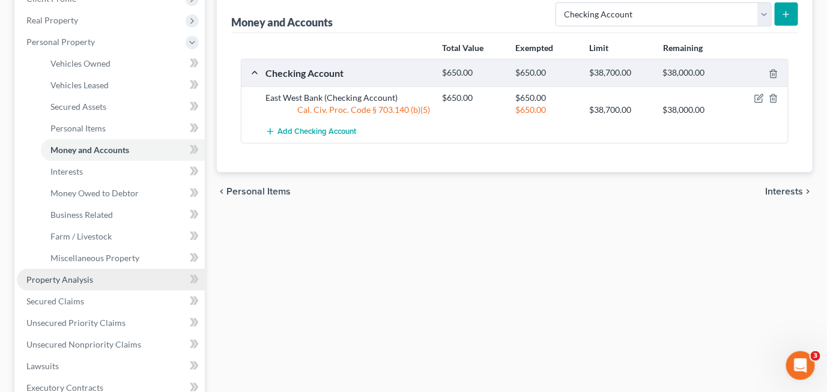
click at [123, 276] on link "Property Analysis" at bounding box center [111, 280] width 188 height 22
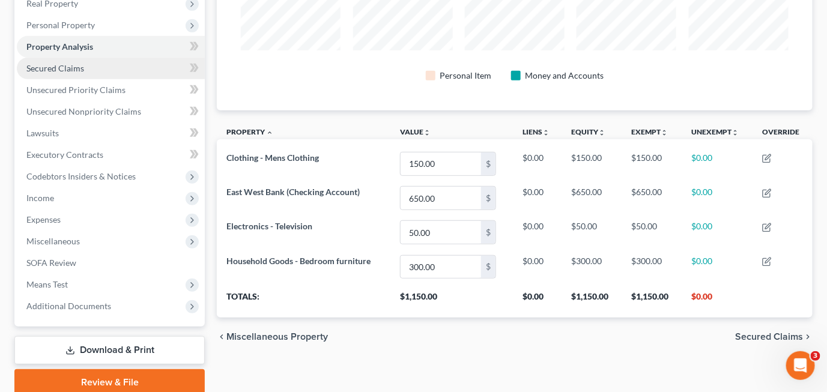
scroll to position [180, 0]
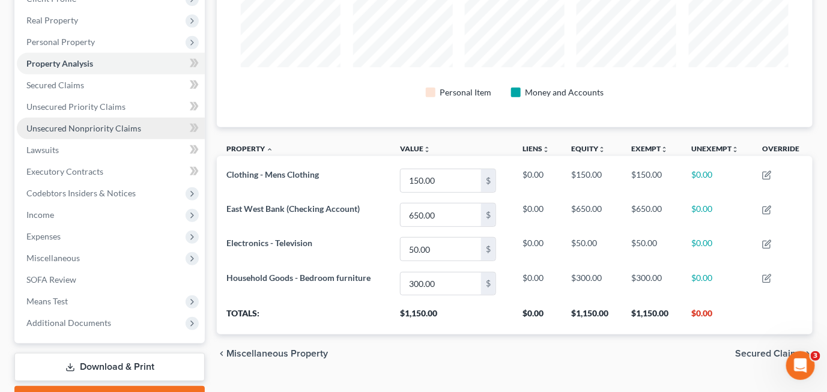
click at [107, 124] on span "Unsecured Nonpriority Claims" at bounding box center [83, 128] width 115 height 10
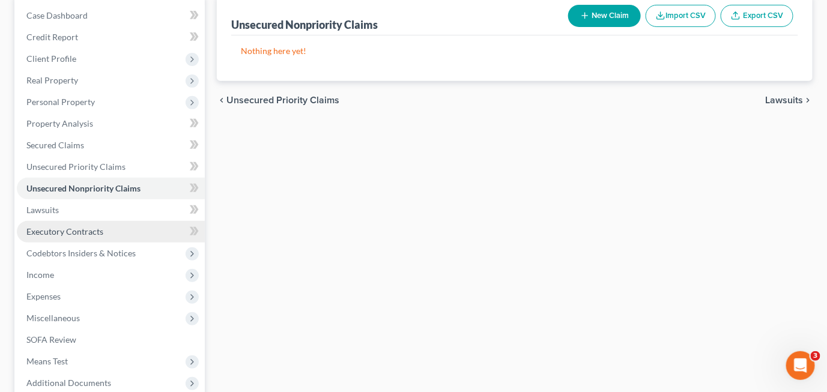
scroll to position [180, 0]
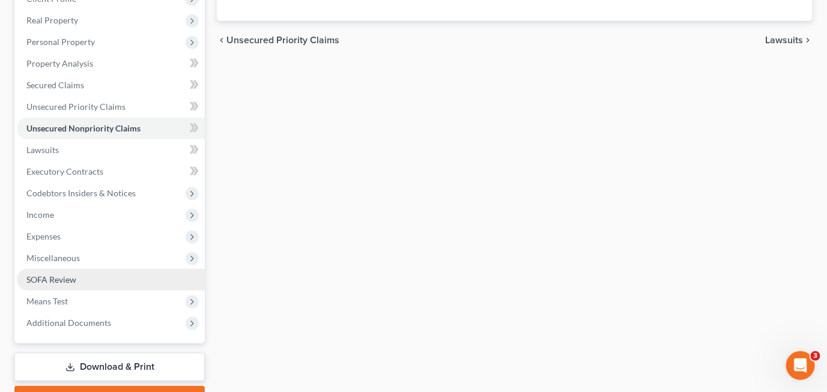
click at [109, 276] on link "SOFA Review" at bounding box center [111, 280] width 188 height 22
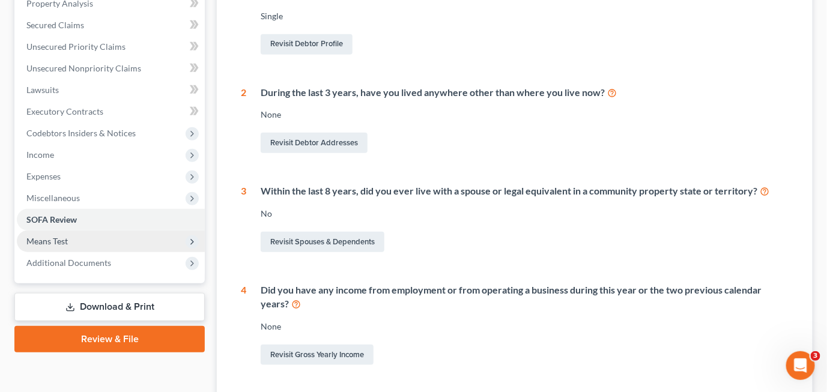
scroll to position [180, 0]
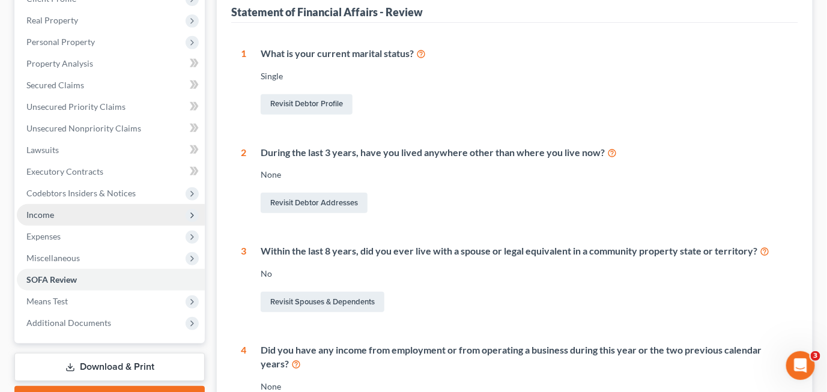
click at [91, 213] on span "Income" at bounding box center [111, 215] width 188 height 22
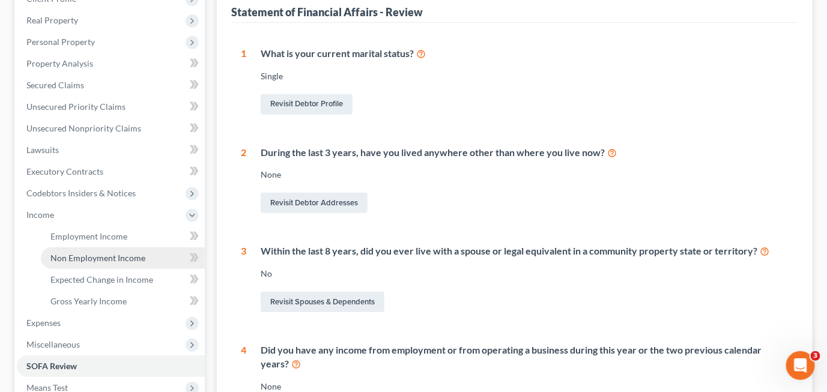
click at [107, 258] on span "Non Employment Income" at bounding box center [97, 258] width 95 height 10
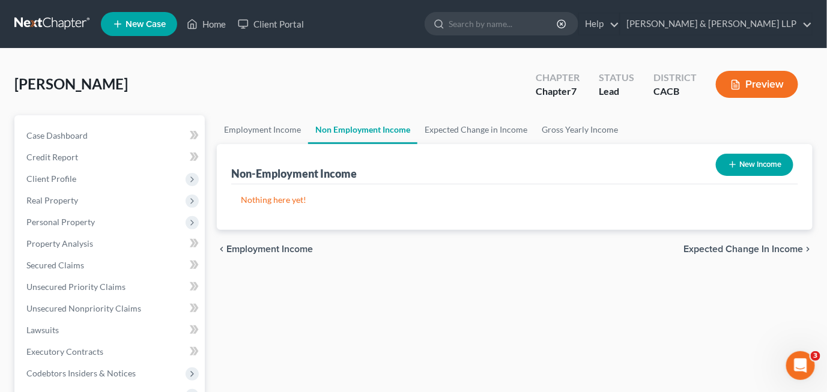
click at [749, 169] on button "New Income" at bounding box center [754, 165] width 77 height 22
select select "0"
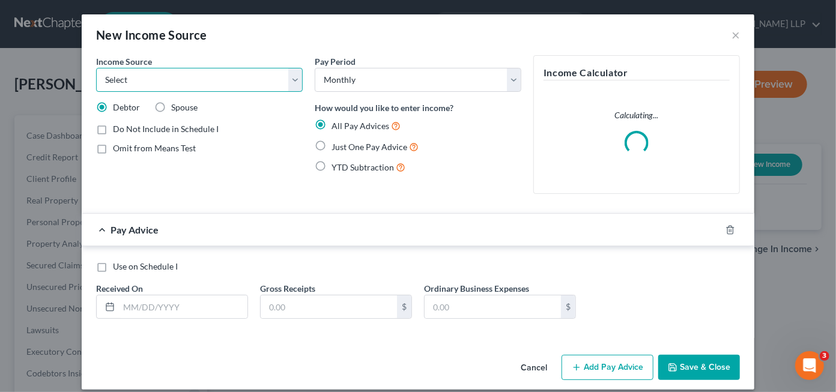
click at [267, 85] on select "Select Unemployment Disability (from employer) Pension Retirement Social Securi…" at bounding box center [199, 80] width 207 height 24
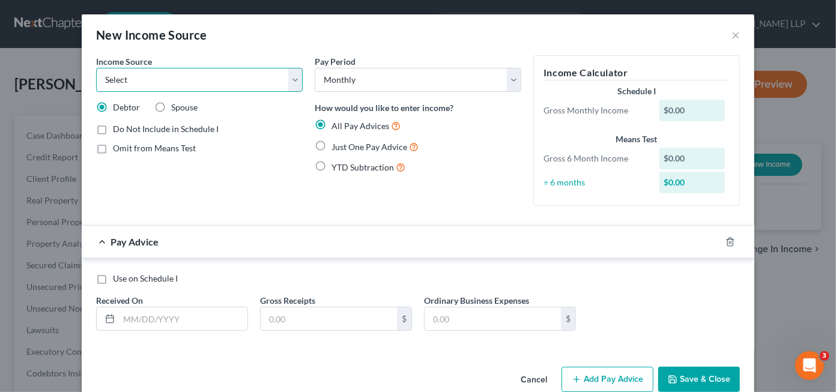
select select "4"
click at [96, 68] on select "Select Unemployment Disability (from employer) Pension Retirement Social Securi…" at bounding box center [199, 80] width 207 height 24
